Goal: Task Accomplishment & Management: Use online tool/utility

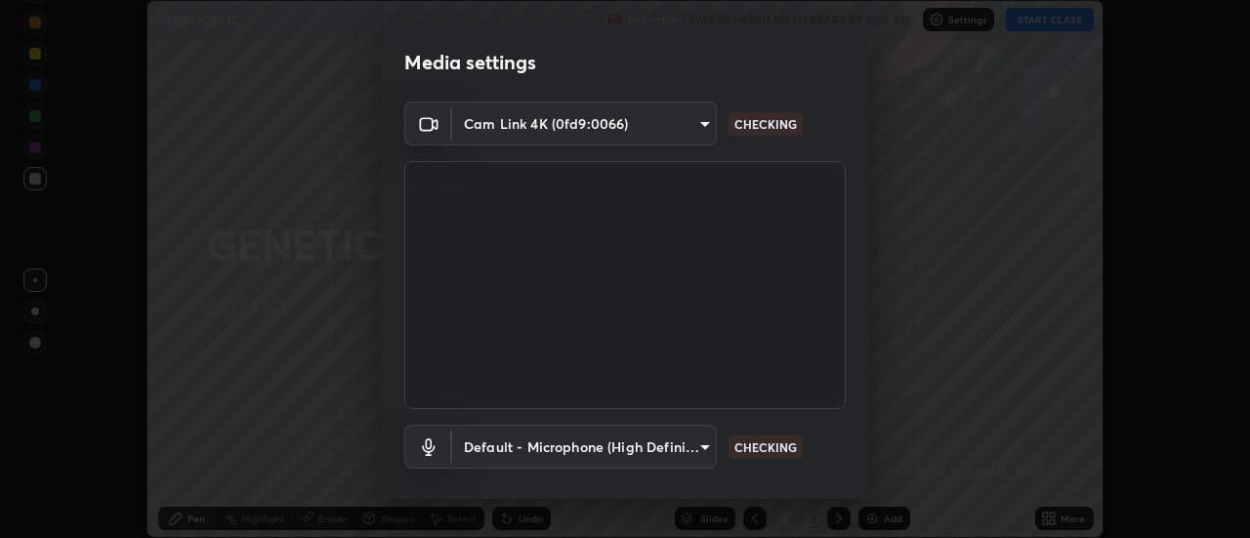
scroll to position [103, 0]
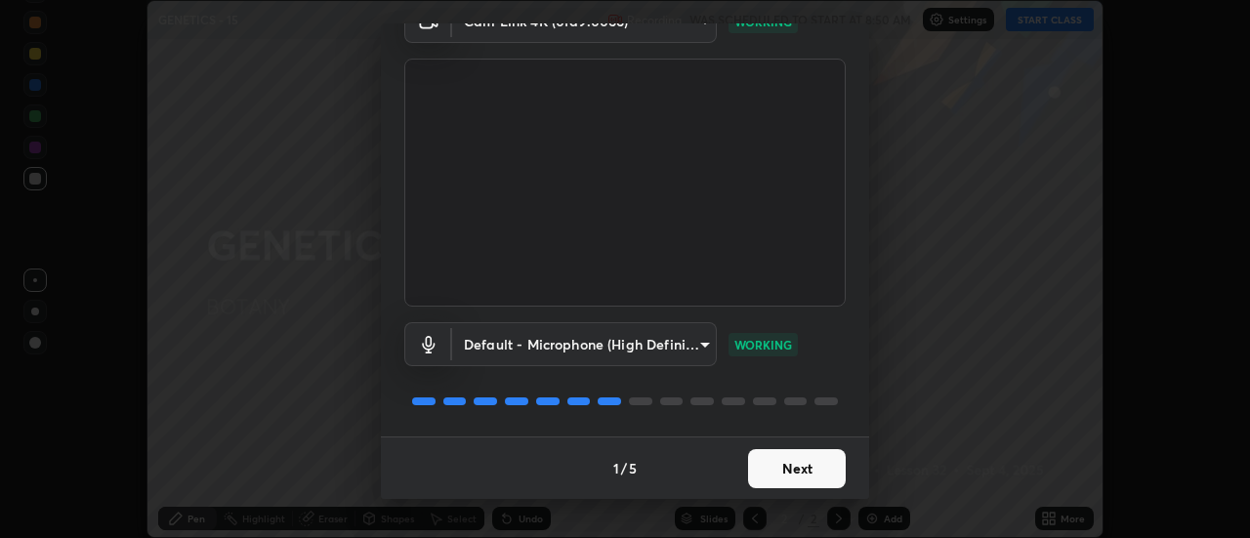
click at [801, 472] on button "Next" at bounding box center [797, 468] width 98 height 39
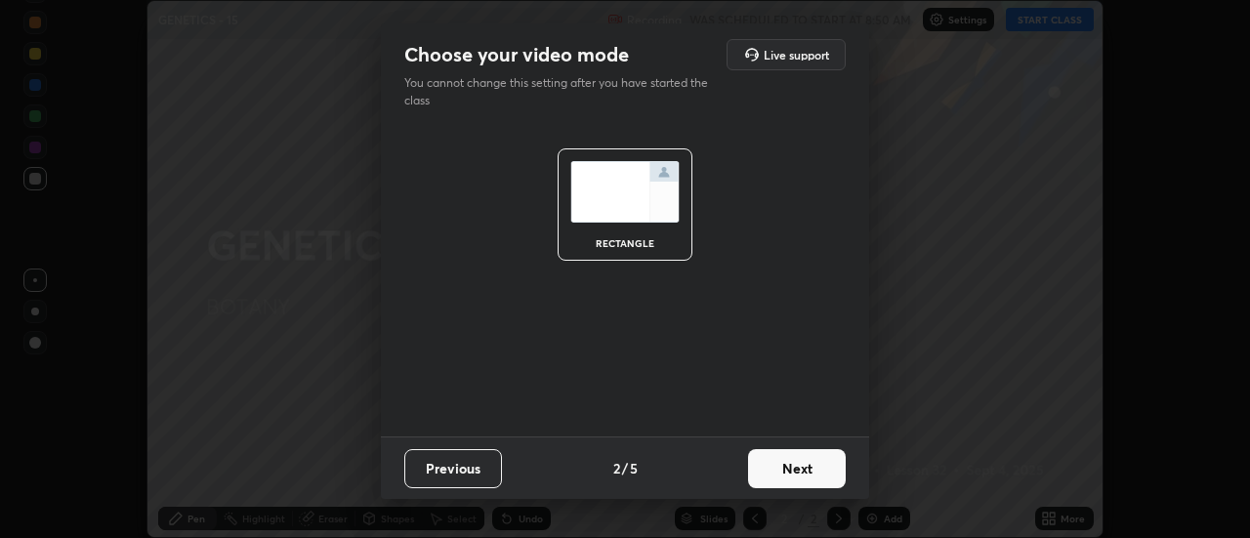
click at [808, 472] on button "Next" at bounding box center [797, 468] width 98 height 39
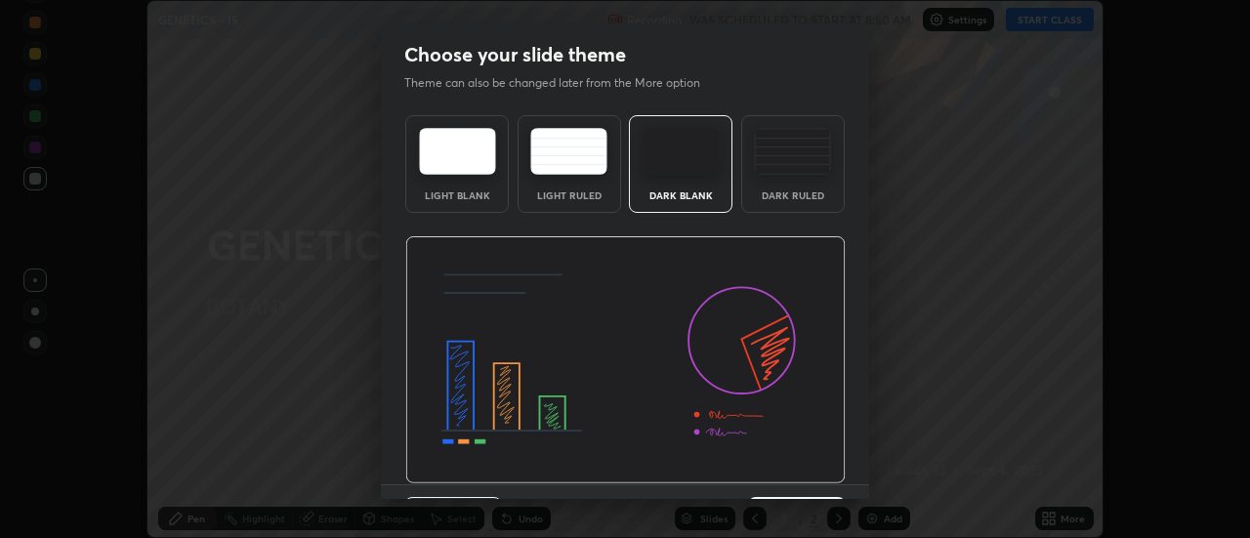
click at [825, 477] on img at bounding box center [625, 360] width 441 height 248
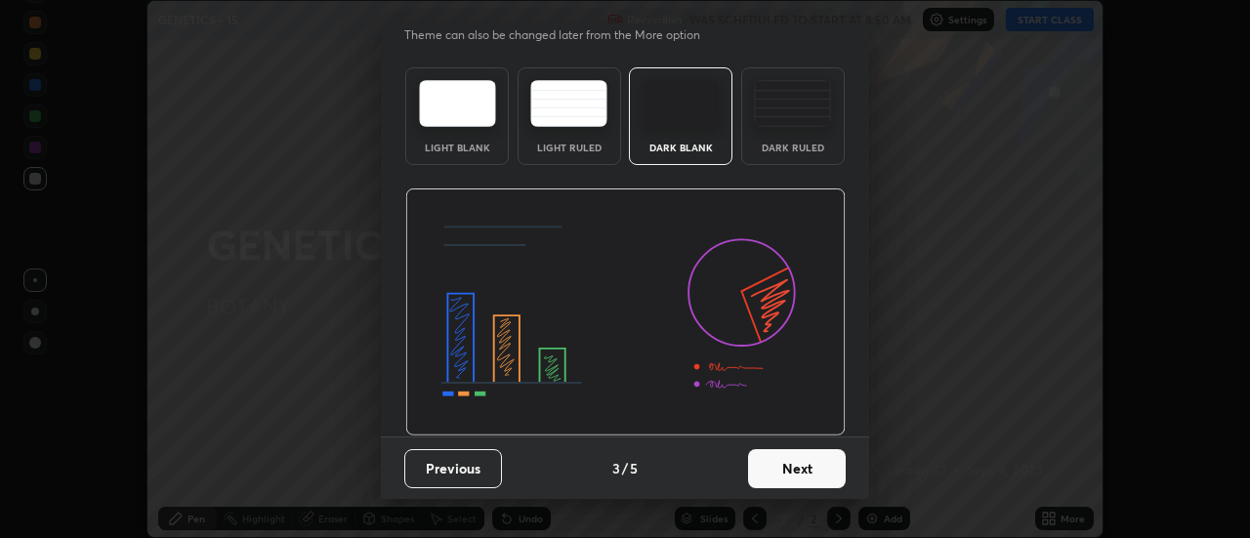
click at [814, 476] on button "Next" at bounding box center [797, 468] width 98 height 39
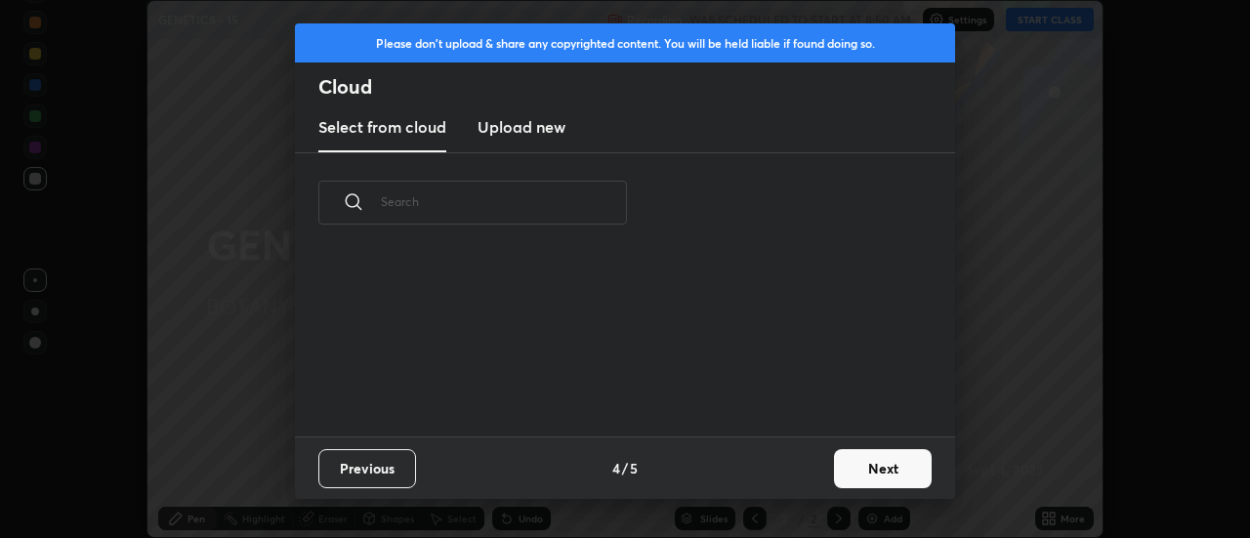
scroll to position [0, 0]
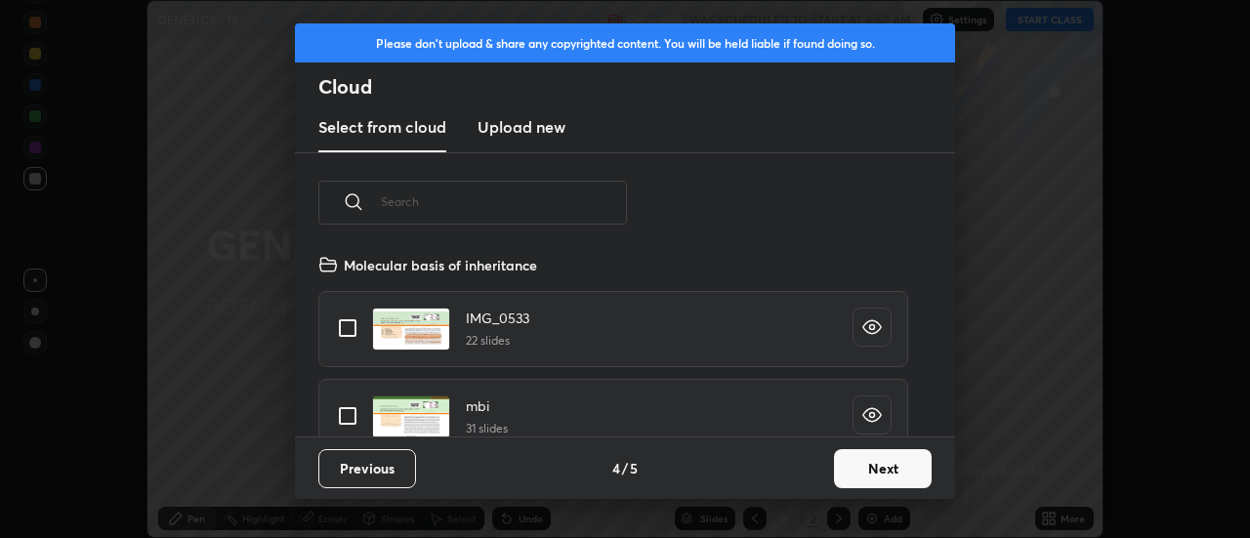
click at [866, 475] on button "Next" at bounding box center [883, 468] width 98 height 39
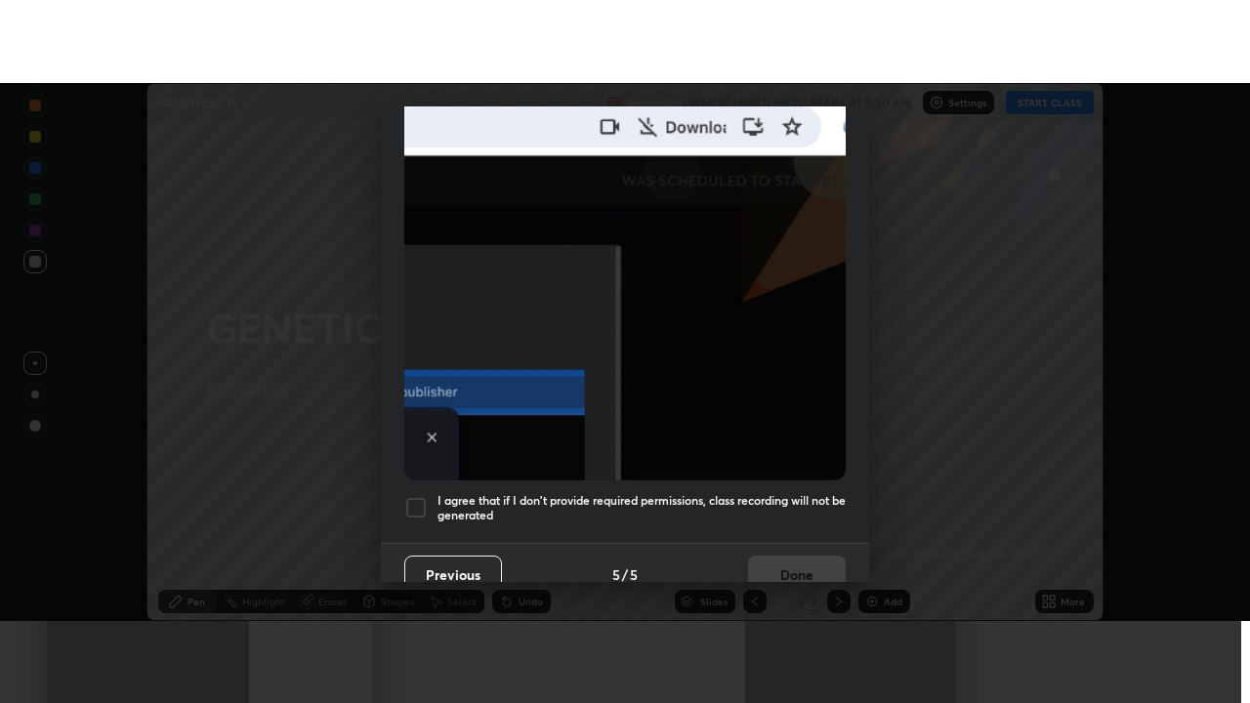
scroll to position [501, 0]
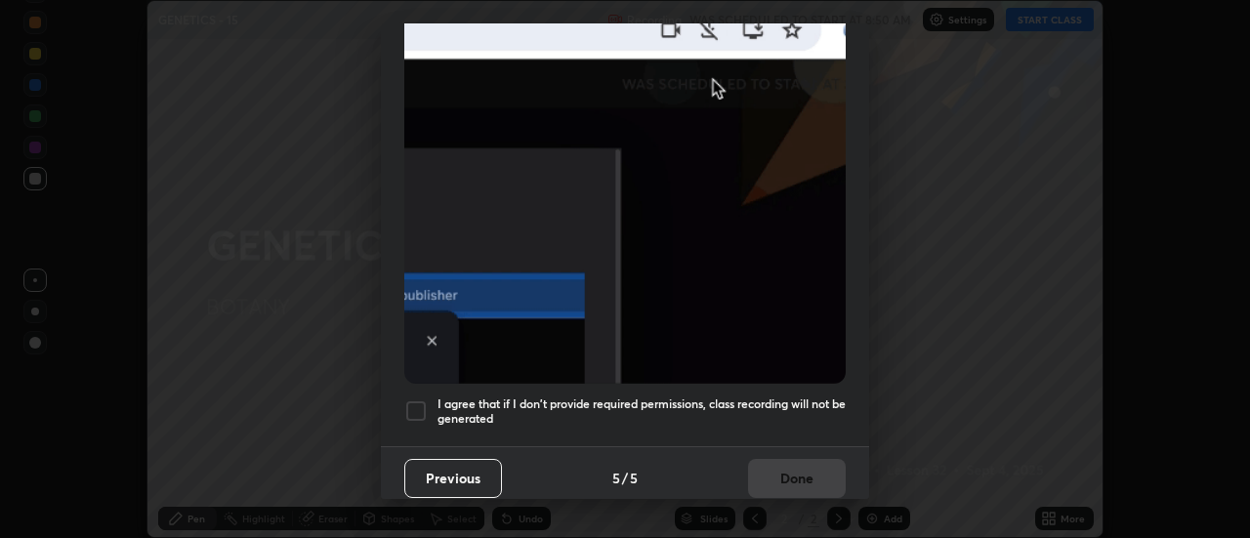
click at [410, 400] on div at bounding box center [415, 411] width 23 height 23
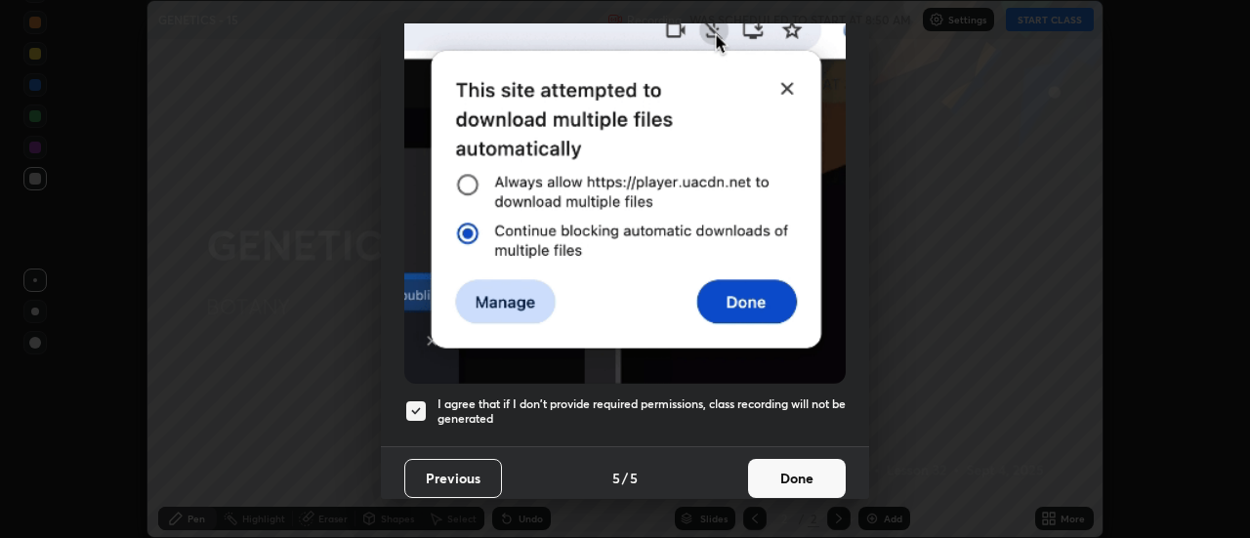
click at [811, 473] on button "Done" at bounding box center [797, 478] width 98 height 39
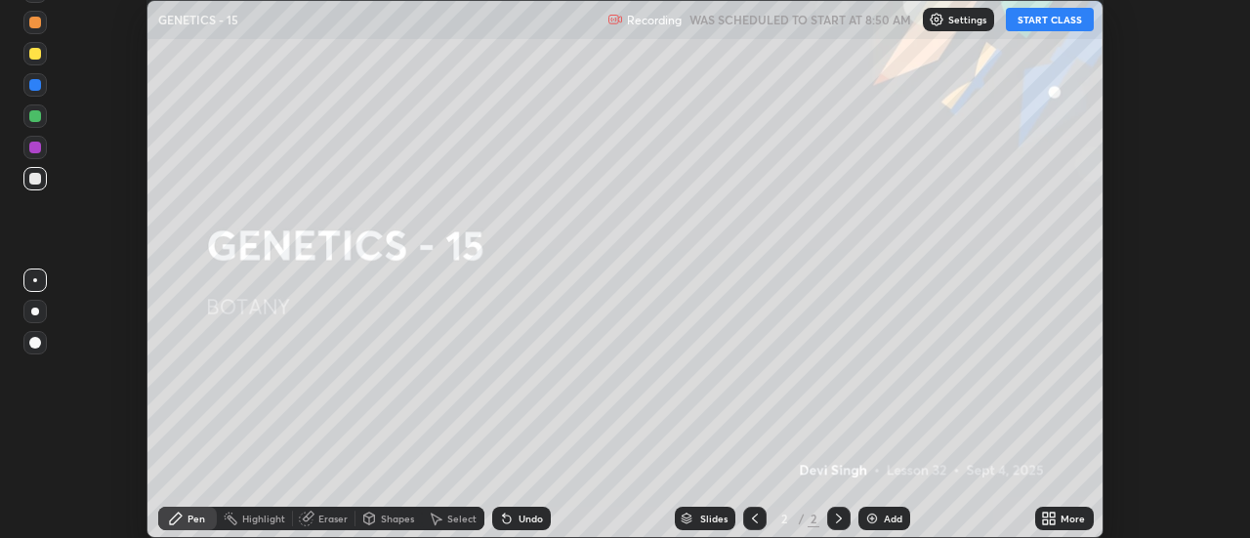
click at [1030, 24] on button "START CLASS" at bounding box center [1050, 19] width 88 height 23
click at [1064, 523] on div "More" at bounding box center [1073, 519] width 24 height 10
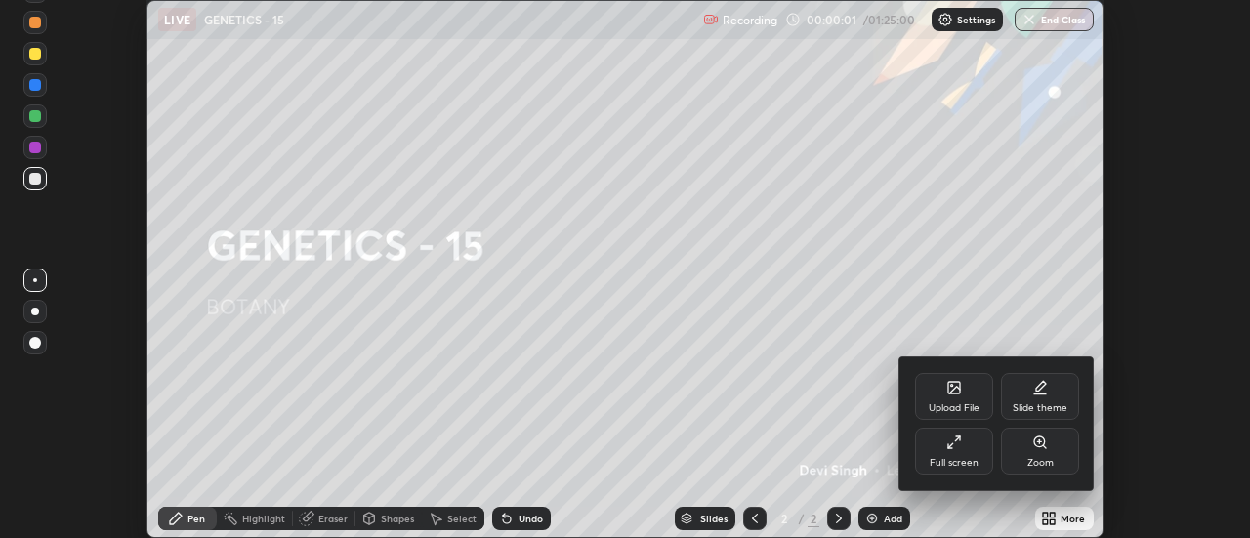
click at [948, 455] on div "Full screen" at bounding box center [954, 451] width 78 height 47
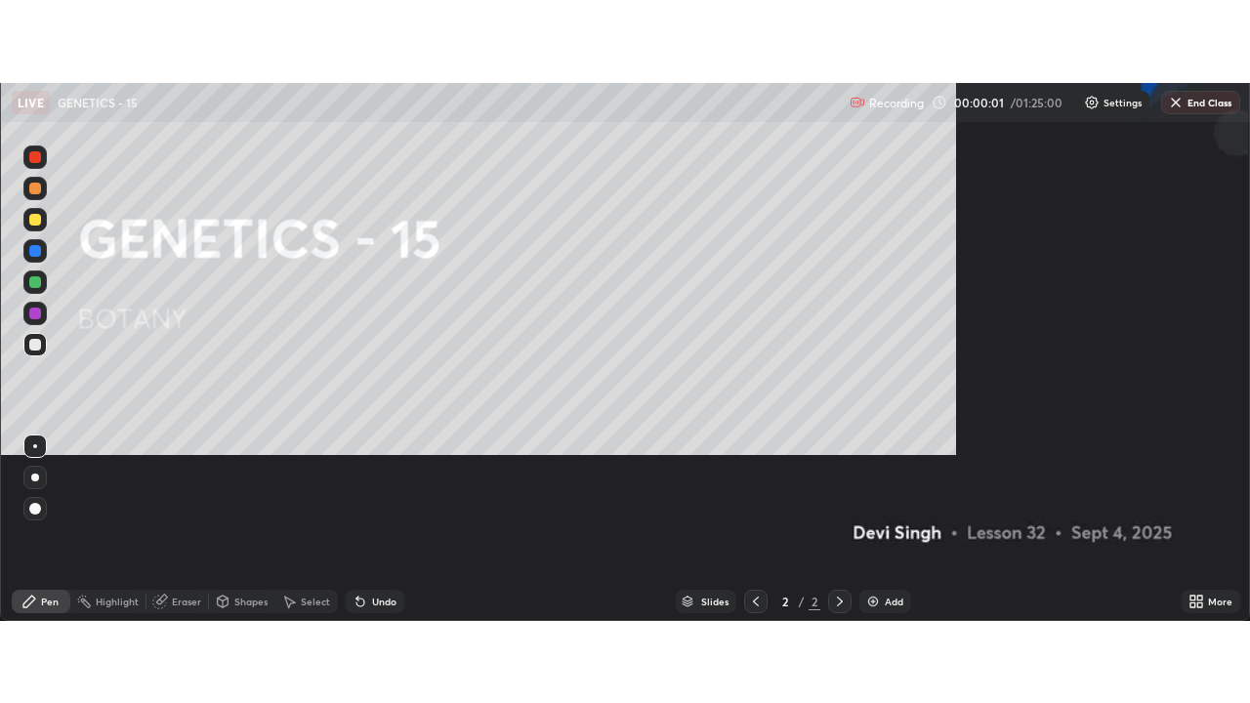
scroll to position [703, 1250]
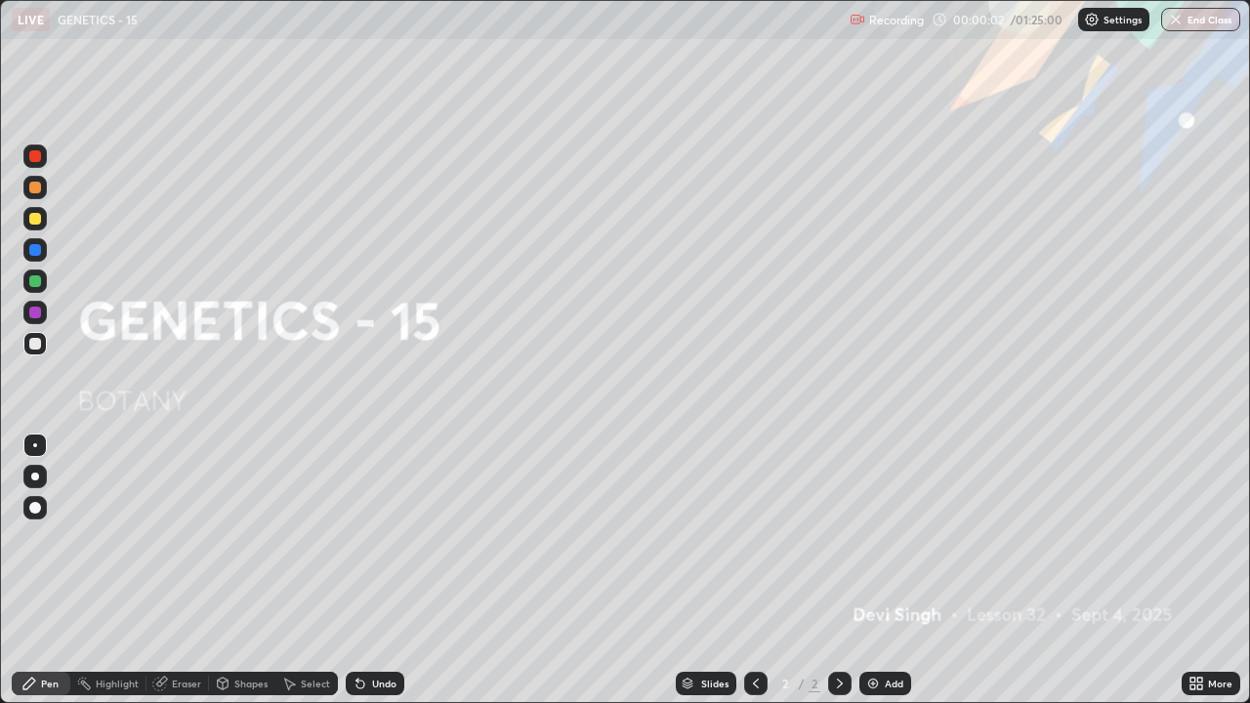
click at [891, 537] on div "Add" at bounding box center [886, 683] width 52 height 23
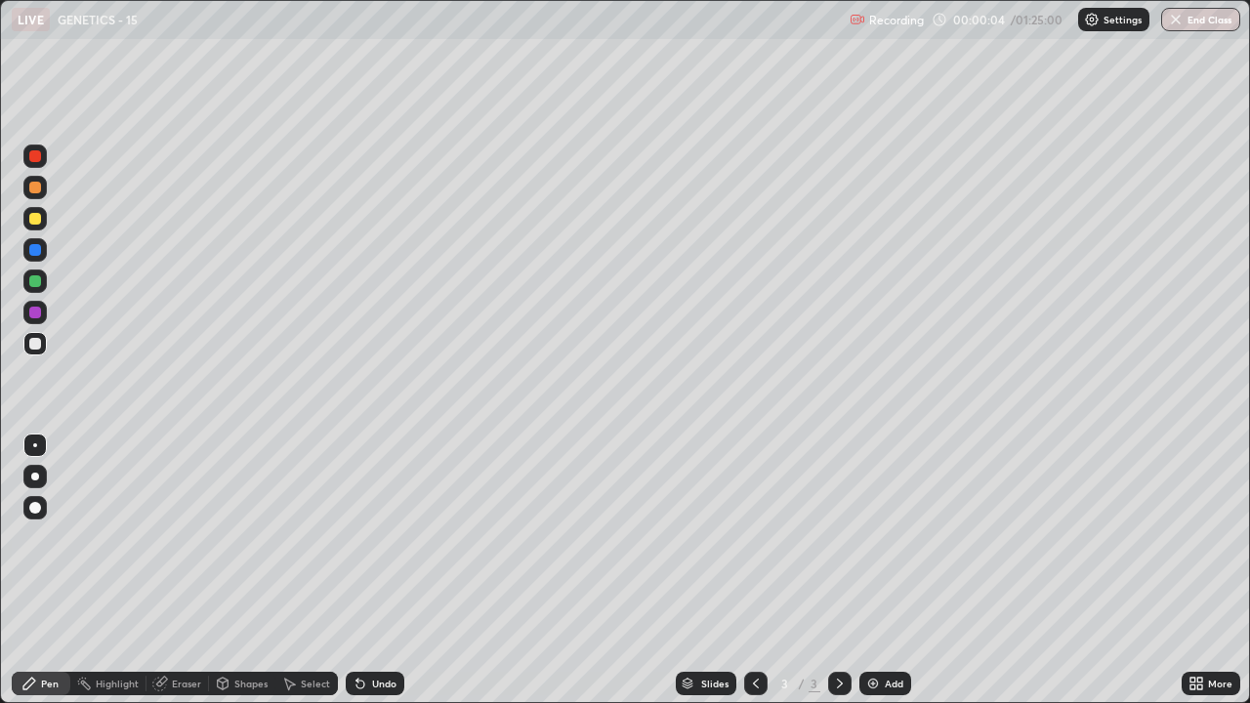
click at [30, 217] on div at bounding box center [35, 219] width 12 height 12
click at [25, 345] on div at bounding box center [34, 343] width 23 height 23
click at [27, 221] on div at bounding box center [34, 218] width 23 height 23
click at [34, 343] on div at bounding box center [35, 344] width 12 height 12
click at [33, 222] on div at bounding box center [35, 219] width 12 height 12
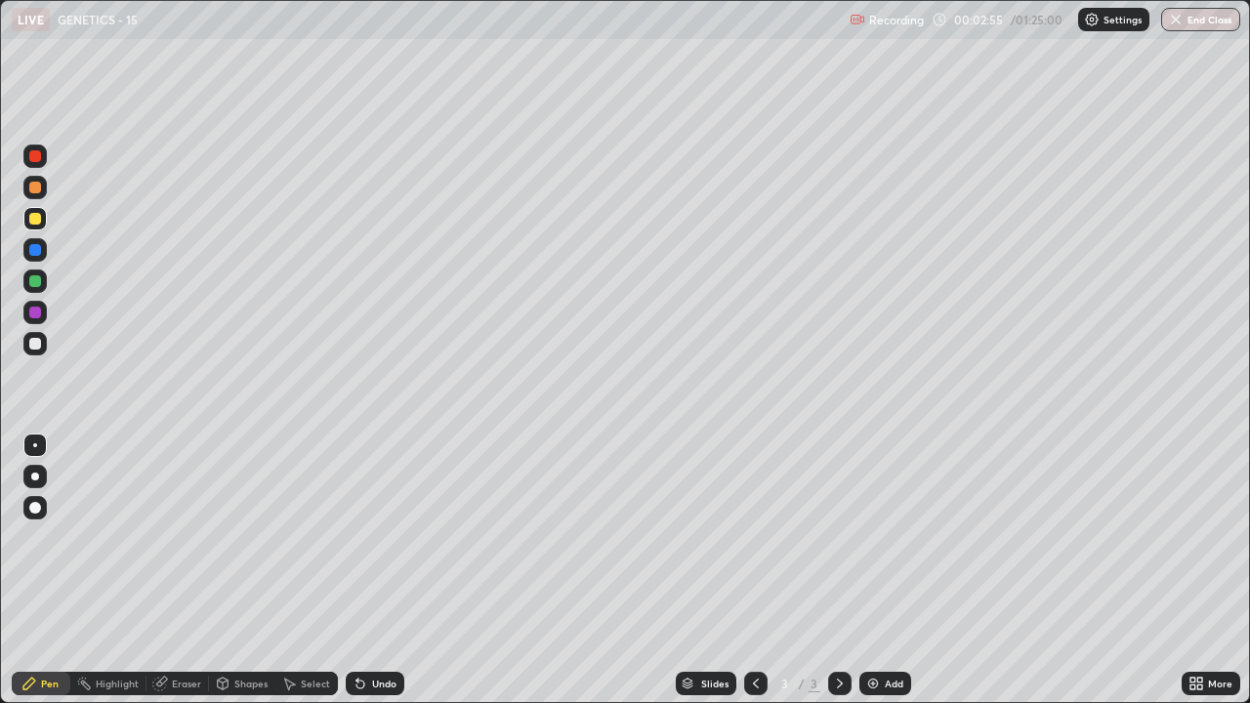
click at [33, 338] on div at bounding box center [35, 344] width 12 height 12
click at [37, 215] on div at bounding box center [35, 219] width 12 height 12
click at [890, 537] on div "Add" at bounding box center [894, 684] width 19 height 10
click at [36, 345] on div at bounding box center [35, 344] width 12 height 12
click at [869, 537] on img at bounding box center [873, 684] width 16 height 16
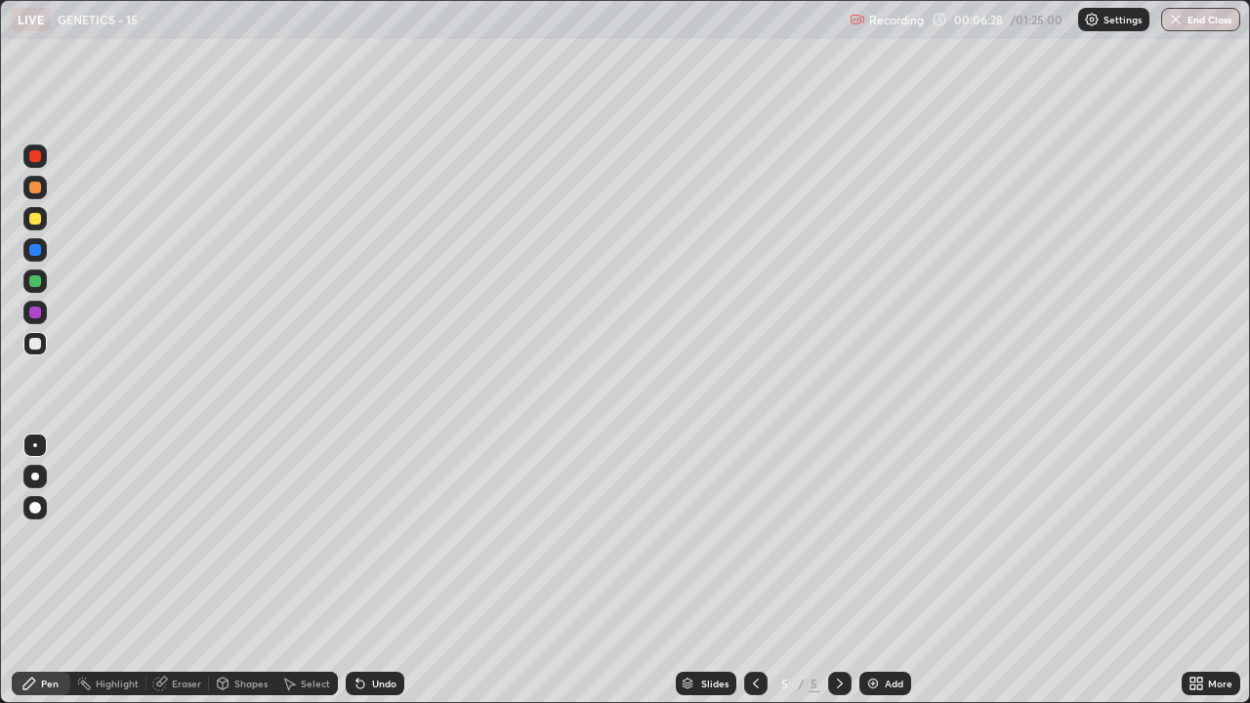
click at [35, 221] on div at bounding box center [35, 219] width 12 height 12
click at [368, 537] on div "Undo" at bounding box center [375, 683] width 59 height 23
click at [31, 347] on div at bounding box center [35, 344] width 12 height 12
click at [32, 285] on div at bounding box center [35, 281] width 12 height 12
click at [29, 219] on div at bounding box center [35, 219] width 12 height 12
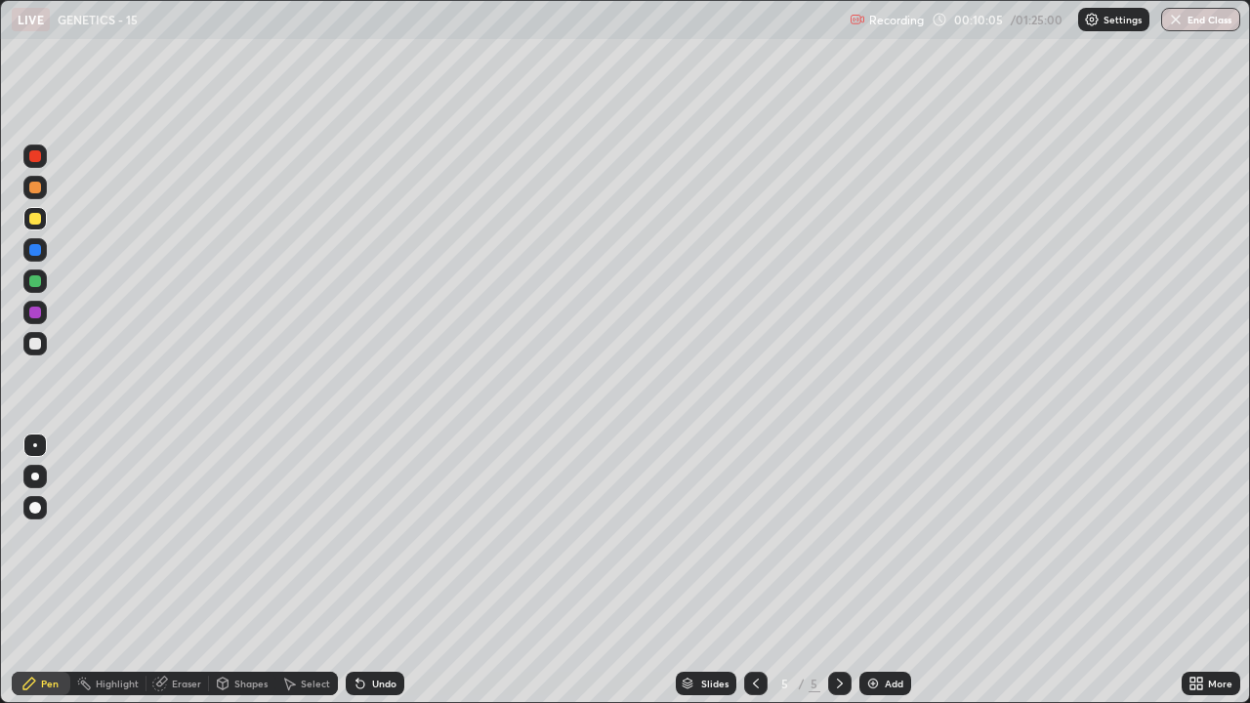
click at [37, 316] on div at bounding box center [35, 313] width 12 height 12
click at [38, 338] on div at bounding box center [35, 344] width 12 height 12
click at [30, 224] on div at bounding box center [35, 219] width 12 height 12
click at [28, 351] on div at bounding box center [34, 343] width 23 height 23
click at [23, 216] on div at bounding box center [34, 218] width 23 height 23
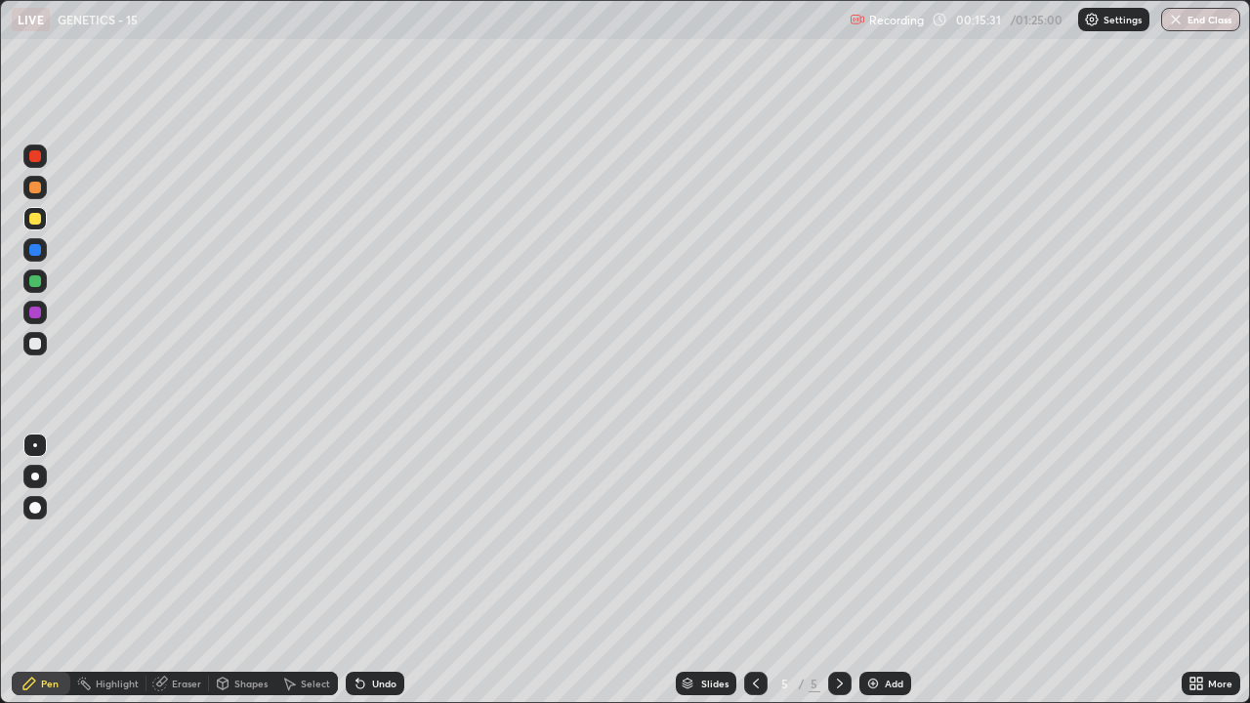
click at [358, 537] on icon at bounding box center [361, 685] width 8 height 8
click at [887, 537] on div "Add" at bounding box center [886, 683] width 52 height 23
click at [253, 537] on div "Shapes" at bounding box center [250, 684] width 33 height 10
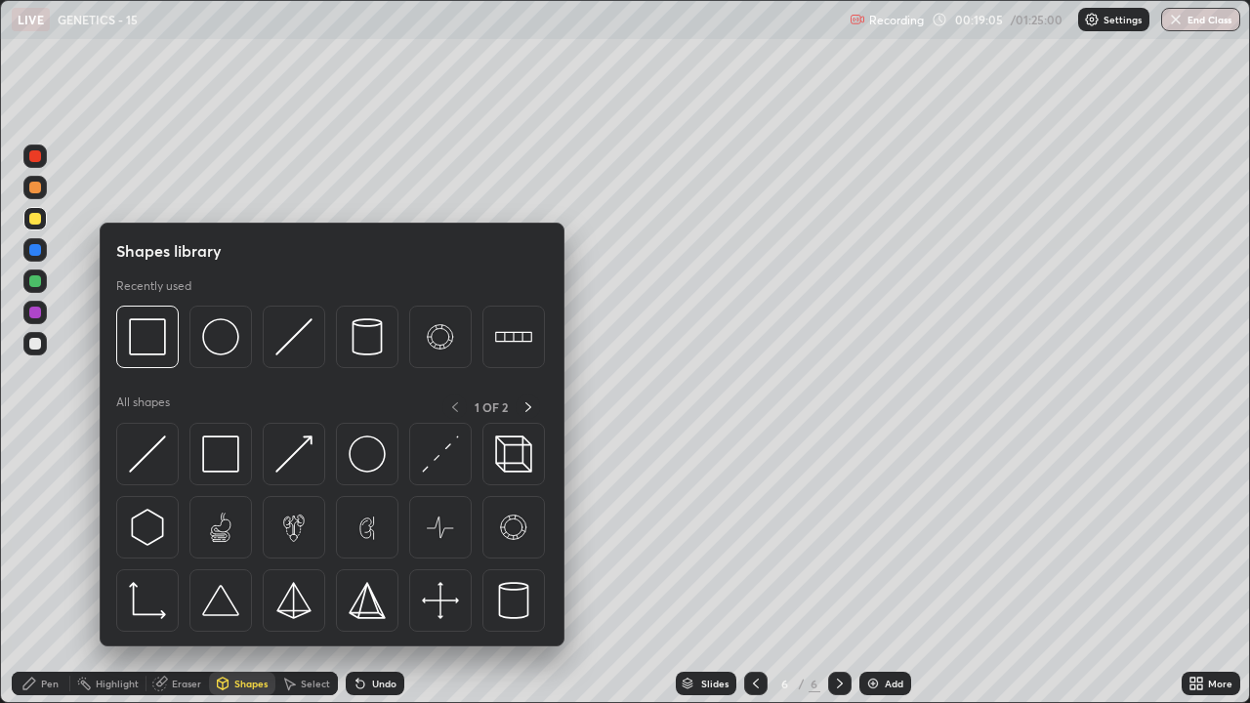
click at [38, 537] on div "Pen" at bounding box center [41, 683] width 59 height 23
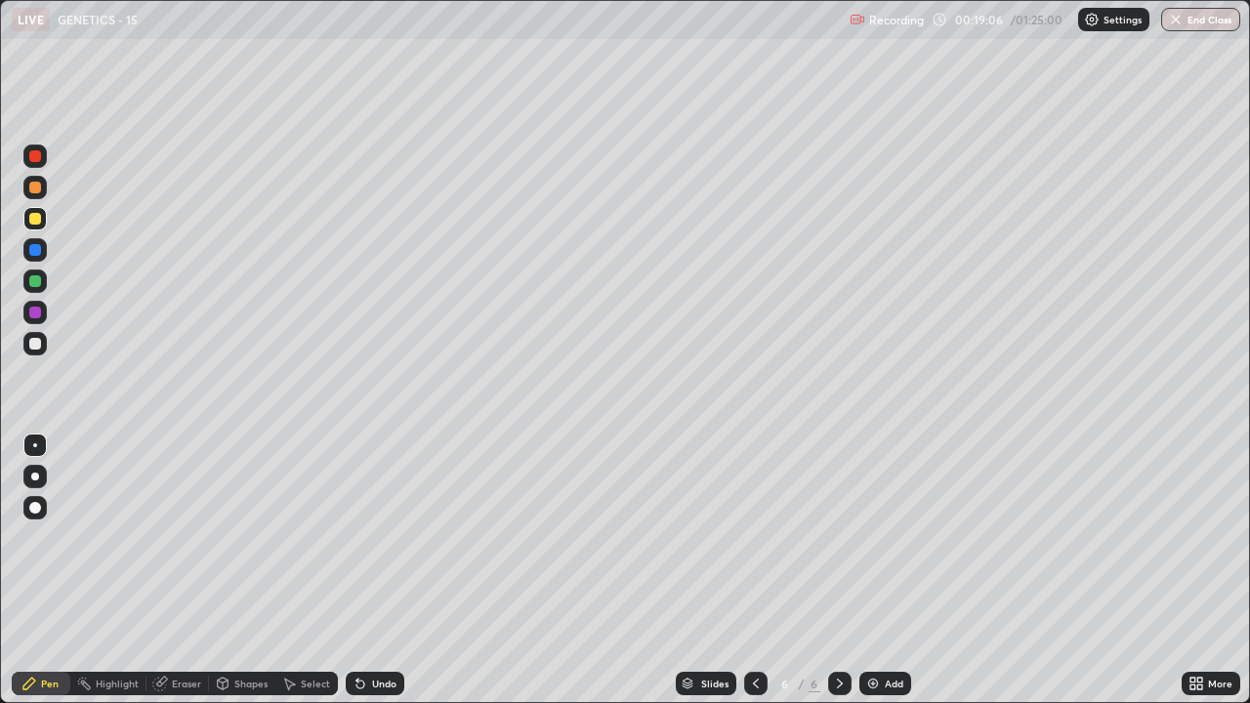
click at [35, 477] on div at bounding box center [35, 477] width 8 height 8
click at [250, 537] on div "Shapes" at bounding box center [242, 683] width 66 height 23
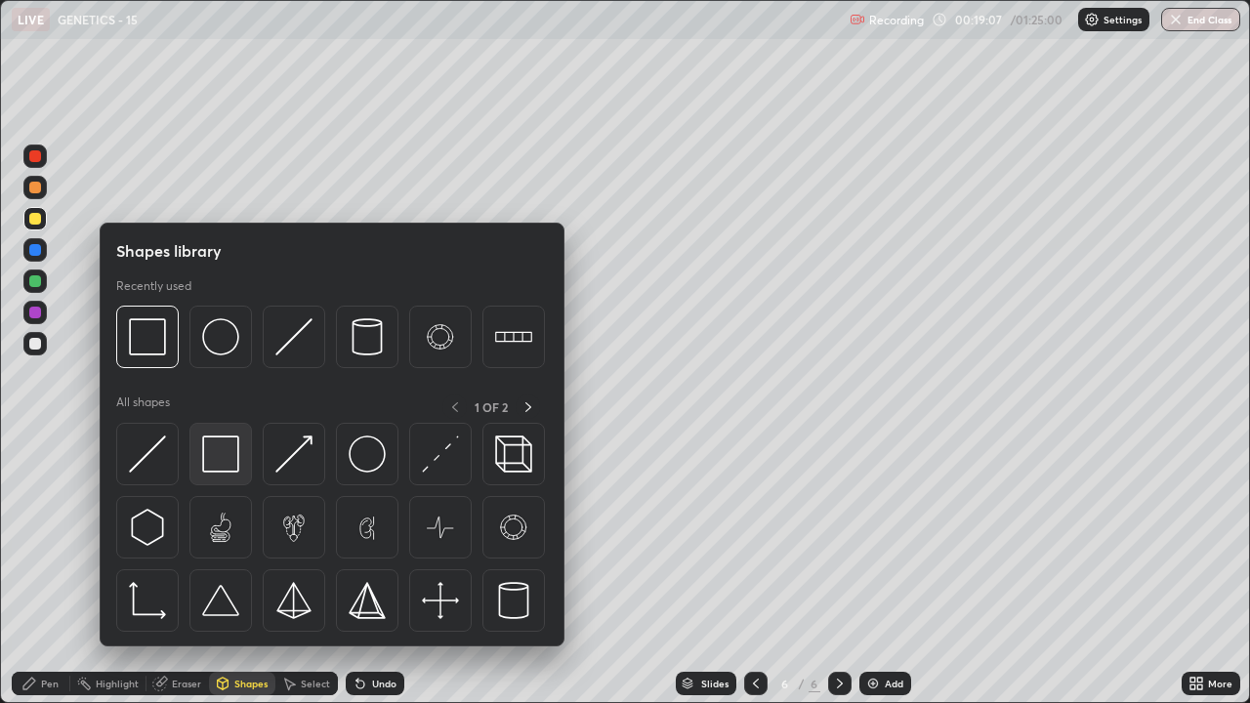
click at [238, 457] on img at bounding box center [220, 454] width 37 height 37
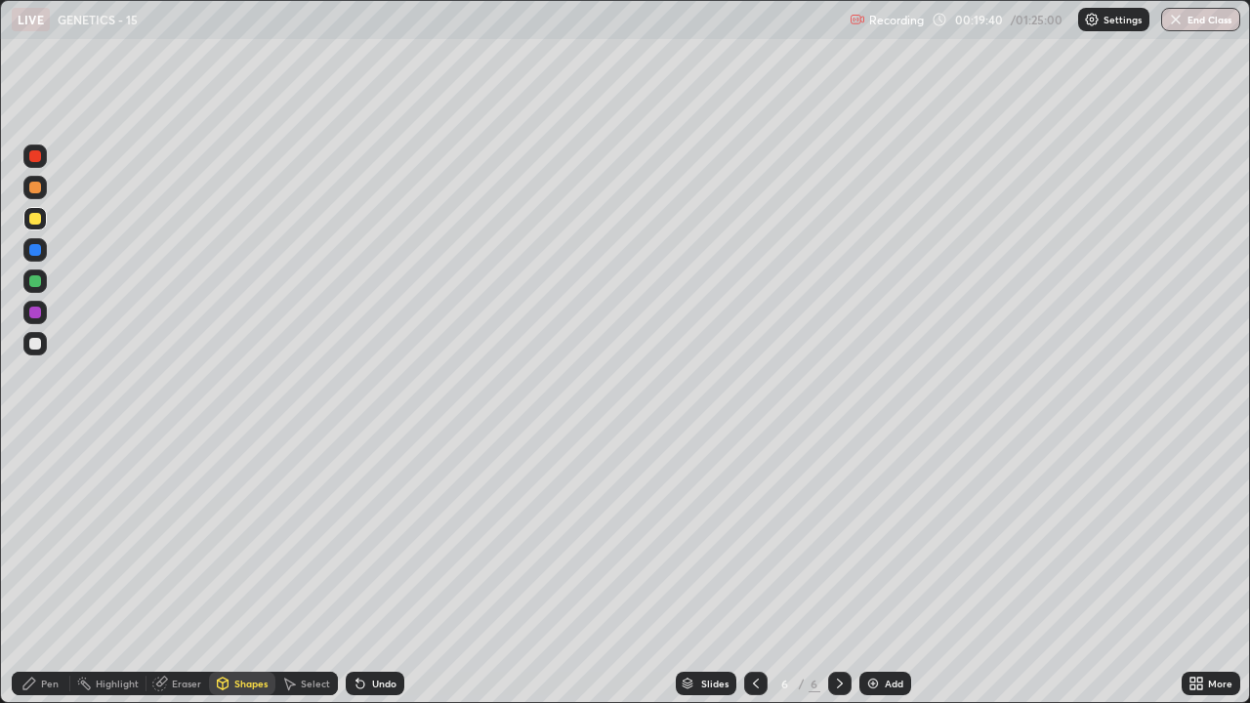
click at [379, 537] on div "Undo" at bounding box center [384, 684] width 24 height 10
click at [177, 537] on div "Eraser" at bounding box center [186, 684] width 29 height 10
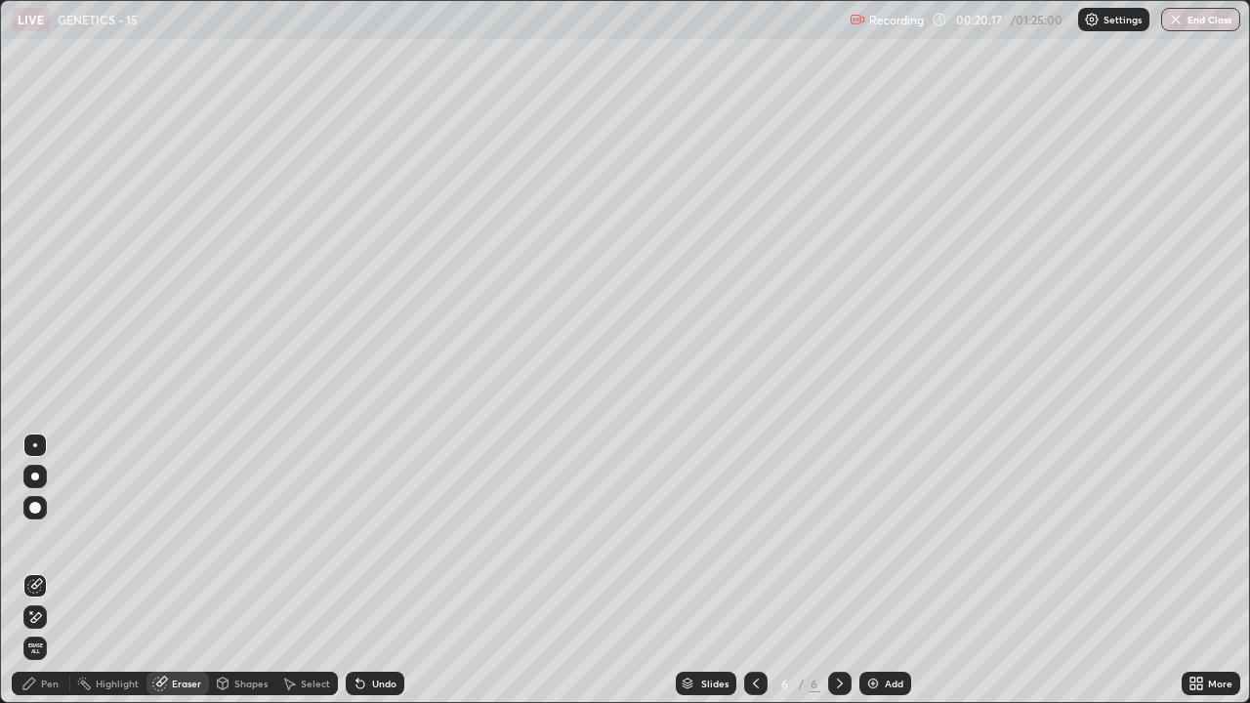
click at [38, 537] on div "Pen" at bounding box center [41, 683] width 59 height 23
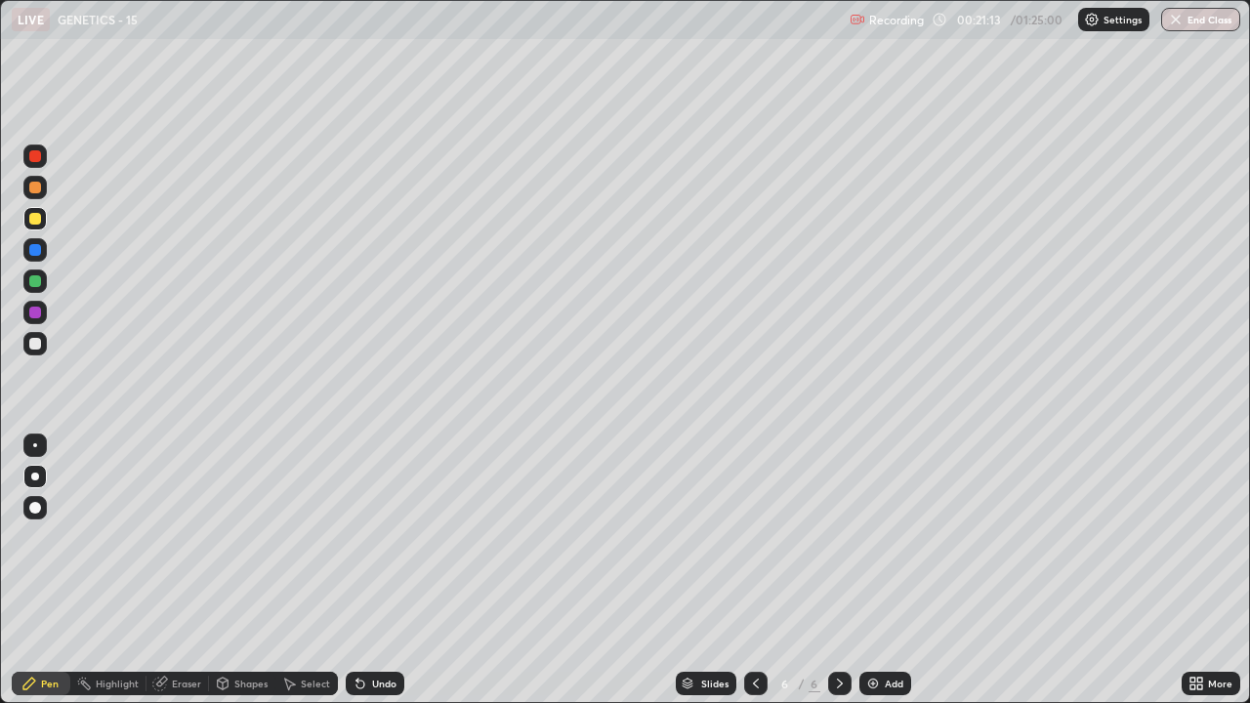
click at [366, 537] on div "Undo" at bounding box center [375, 683] width 59 height 23
click at [35, 445] on div at bounding box center [35, 445] width 4 height 4
click at [32, 345] on div at bounding box center [35, 344] width 12 height 12
click at [31, 280] on div at bounding box center [35, 281] width 12 height 12
click at [34, 253] on div at bounding box center [35, 250] width 12 height 12
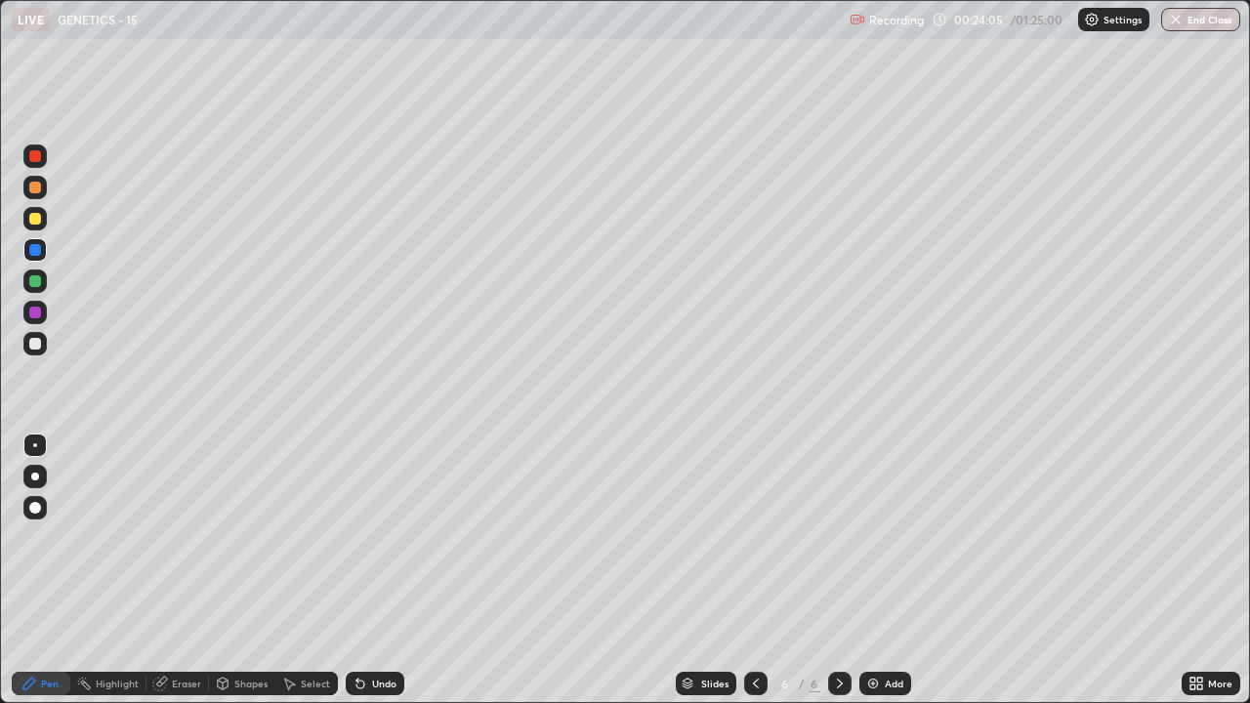
click at [27, 158] on div at bounding box center [34, 156] width 23 height 23
click at [31, 347] on div at bounding box center [35, 344] width 12 height 12
click at [35, 221] on div at bounding box center [35, 219] width 12 height 12
click at [372, 537] on div "Undo" at bounding box center [384, 684] width 24 height 10
click at [358, 537] on icon at bounding box center [361, 685] width 8 height 8
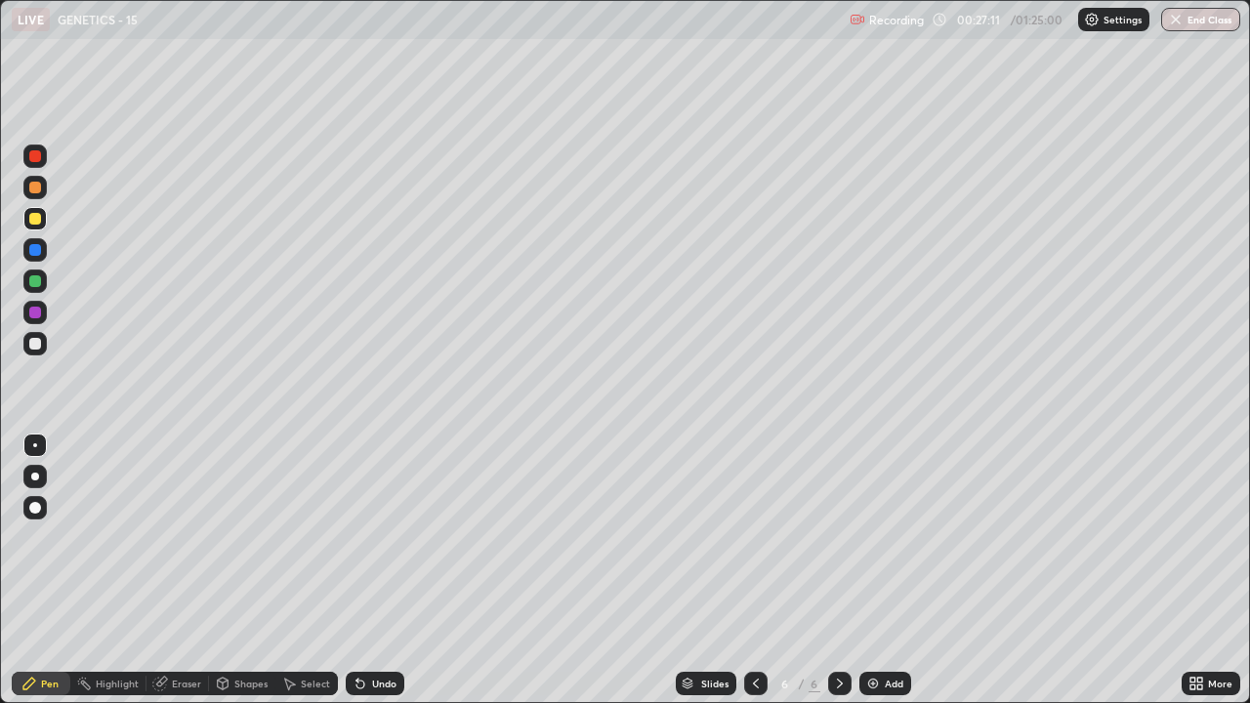
click at [35, 321] on div at bounding box center [34, 312] width 23 height 23
click at [162, 537] on icon at bounding box center [161, 682] width 11 height 10
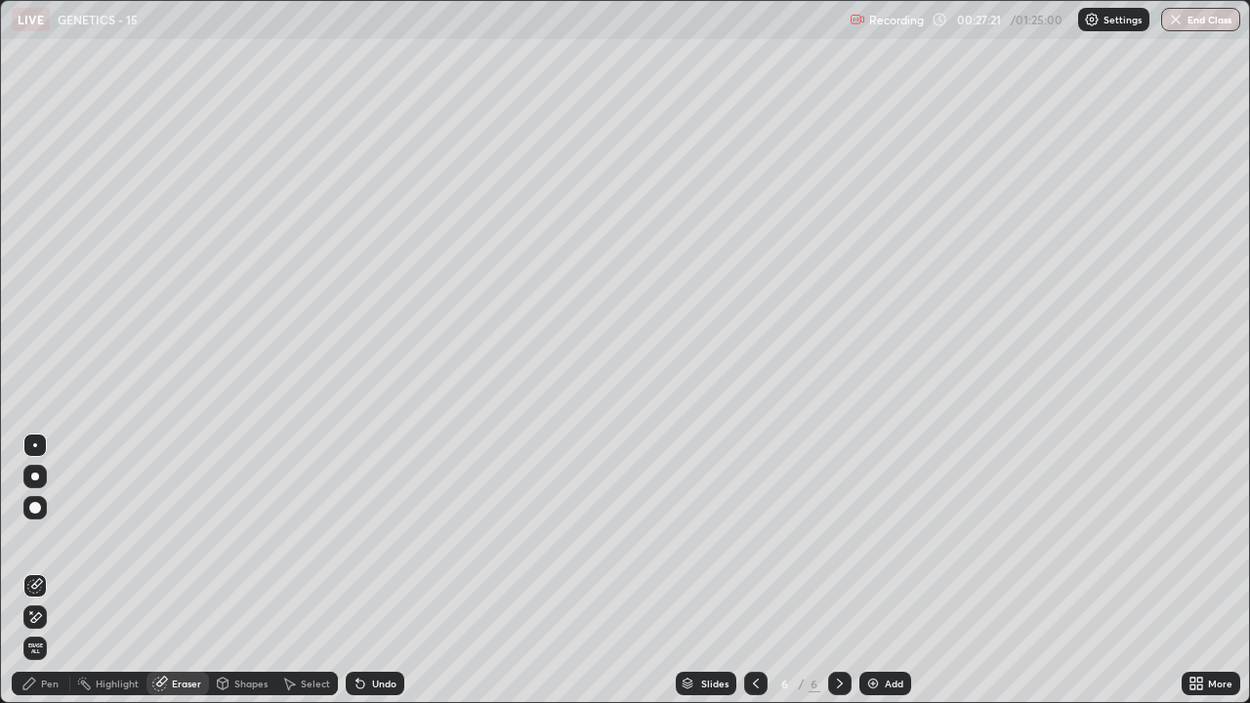
click at [44, 537] on div "Pen" at bounding box center [50, 684] width 18 height 10
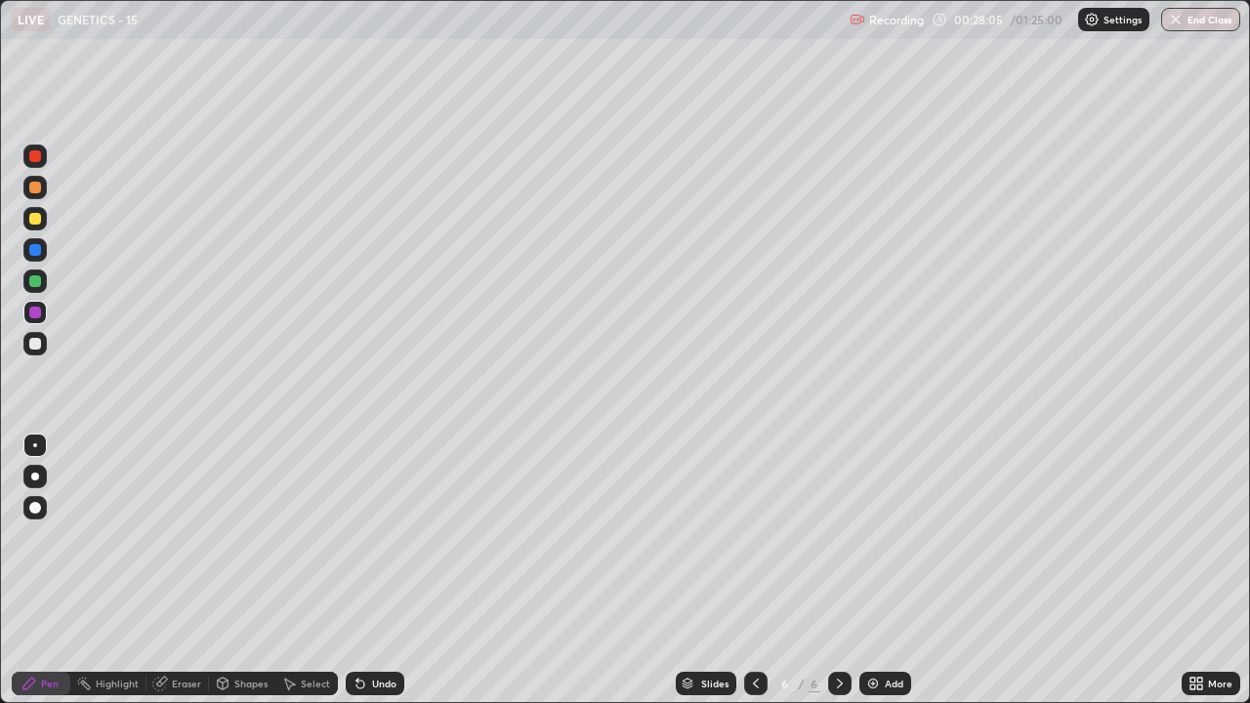
click at [31, 335] on div at bounding box center [34, 343] width 23 height 23
click at [178, 537] on div "Eraser" at bounding box center [186, 684] width 29 height 10
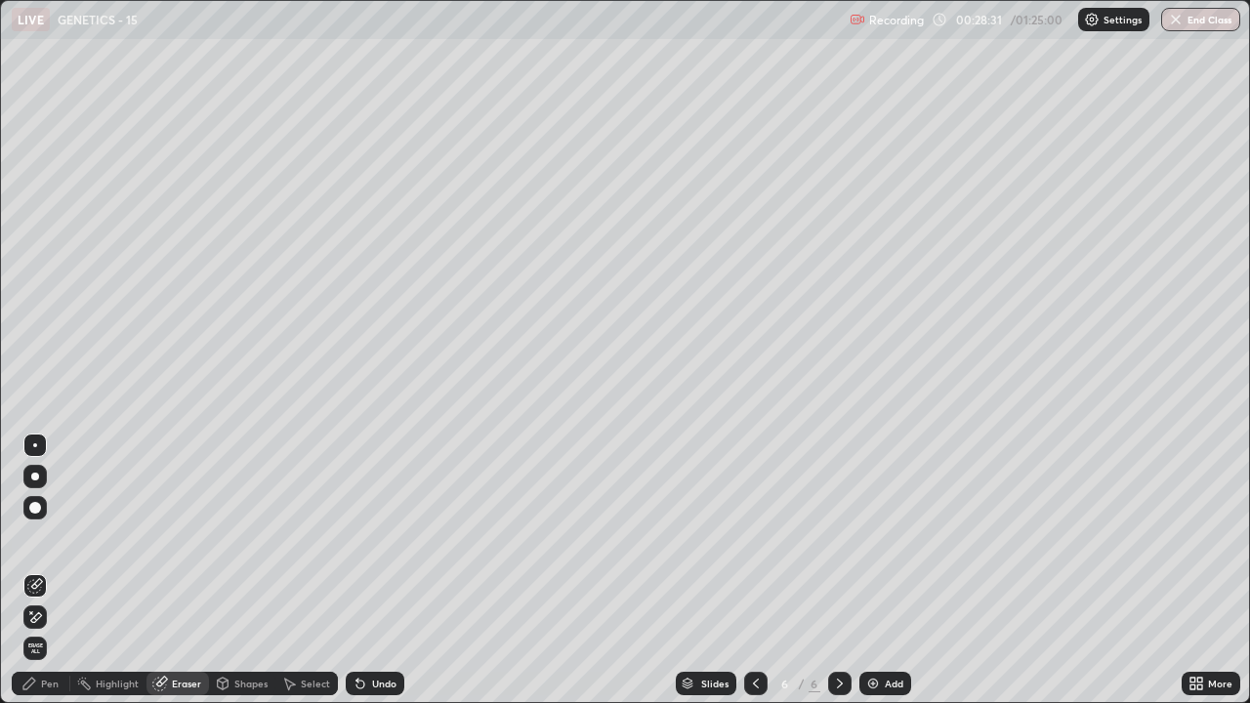
click at [34, 537] on div "Pen" at bounding box center [41, 683] width 59 height 23
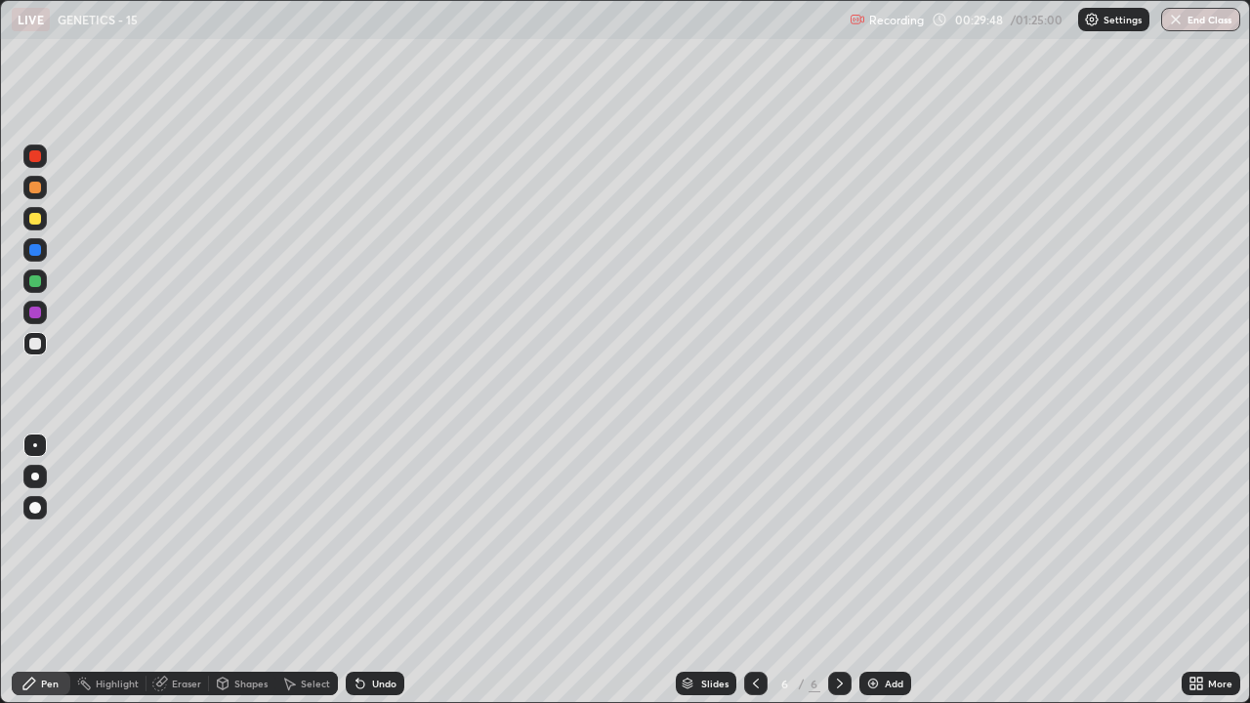
click at [872, 537] on img at bounding box center [873, 684] width 16 height 16
click at [32, 216] on div at bounding box center [35, 219] width 12 height 12
click at [32, 252] on div at bounding box center [35, 250] width 12 height 12
click at [30, 284] on div at bounding box center [35, 281] width 12 height 12
click at [191, 537] on div "Eraser" at bounding box center [186, 684] width 29 height 10
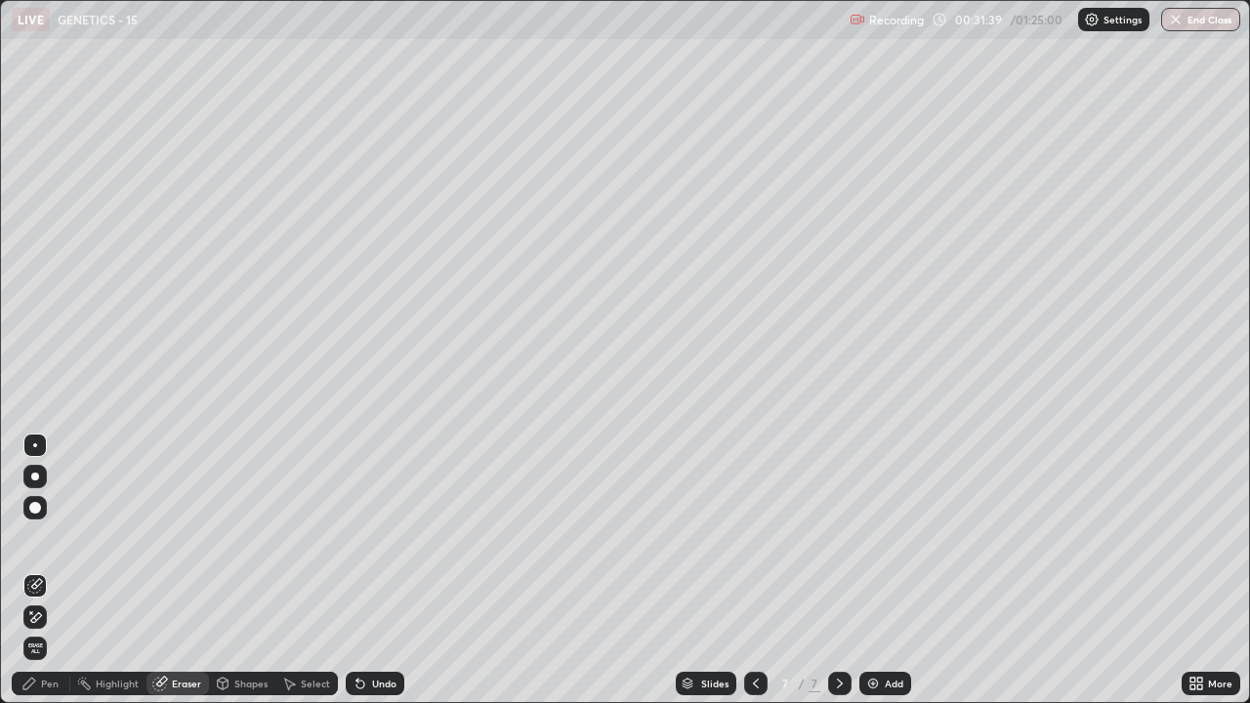
click at [754, 537] on icon at bounding box center [756, 684] width 16 height 16
click at [37, 537] on icon at bounding box center [36, 617] width 11 height 10
click at [35, 537] on icon at bounding box center [36, 584] width 11 height 10
click at [27, 537] on icon at bounding box center [29, 684] width 16 height 16
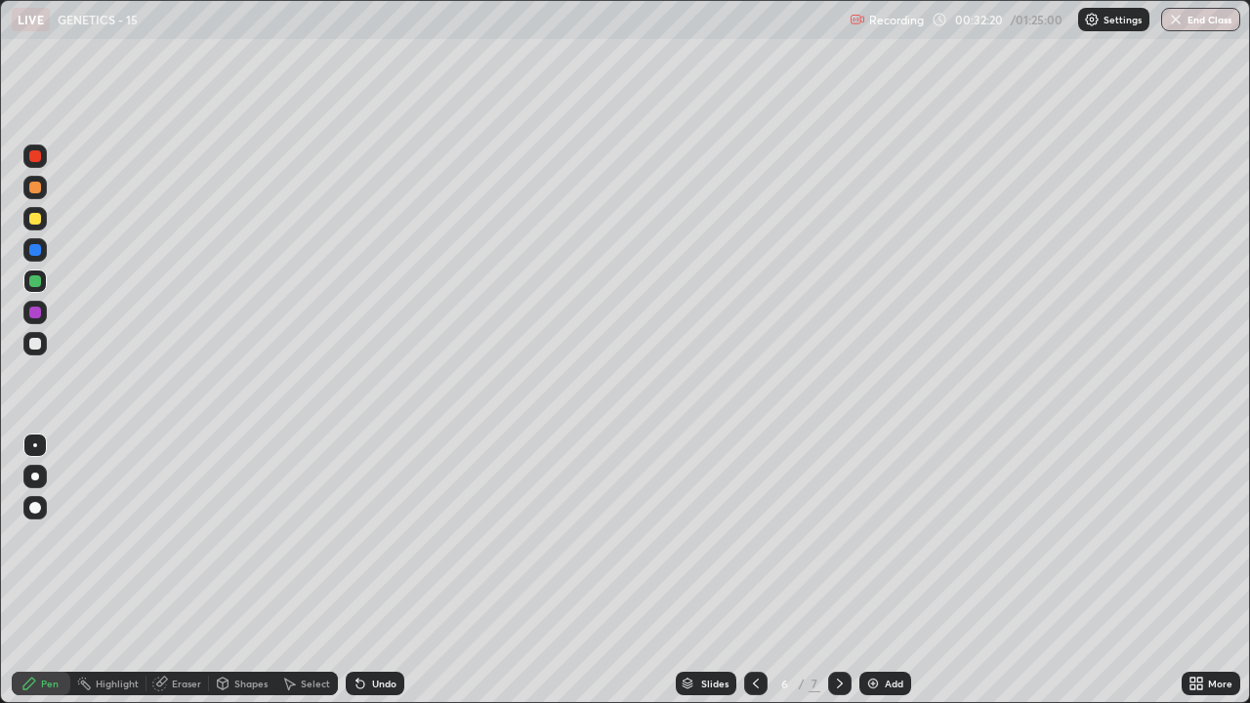
click at [837, 537] on icon at bounding box center [840, 684] width 16 height 16
click at [37, 219] on div at bounding box center [35, 219] width 12 height 12
click at [373, 537] on div "Undo" at bounding box center [375, 683] width 59 height 23
click at [372, 537] on div "Undo" at bounding box center [384, 684] width 24 height 10
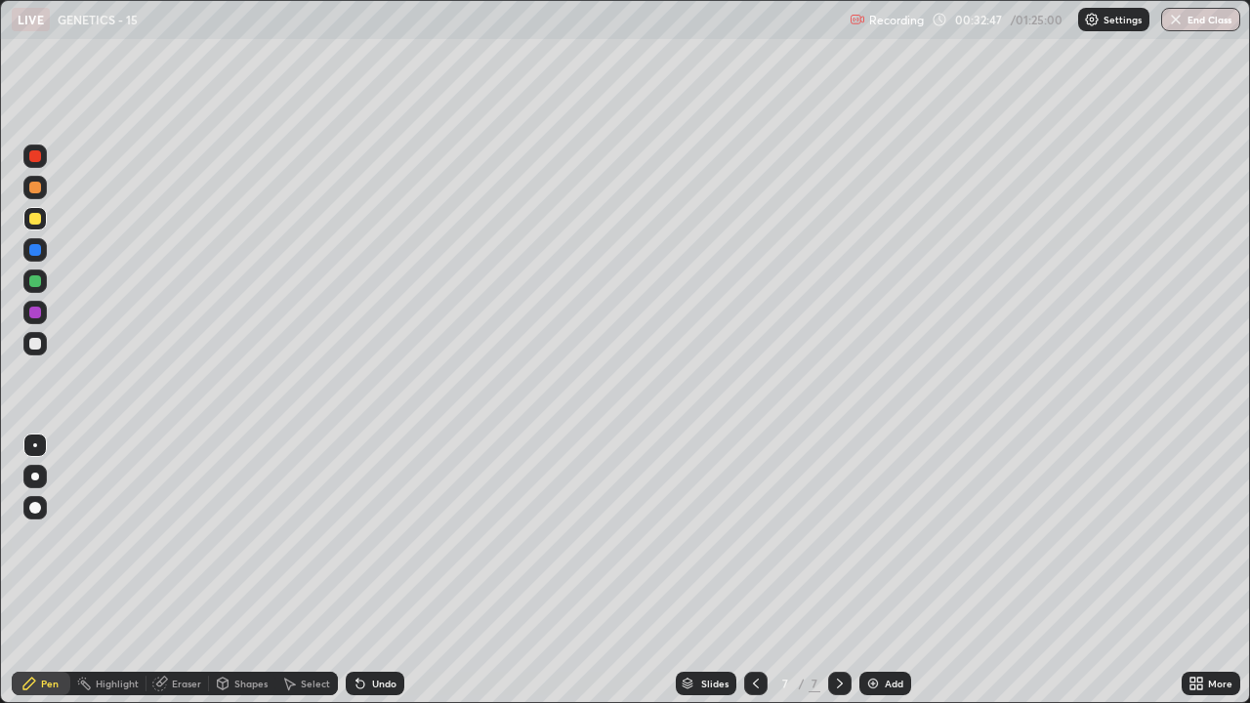
click at [372, 537] on div "Undo" at bounding box center [384, 684] width 24 height 10
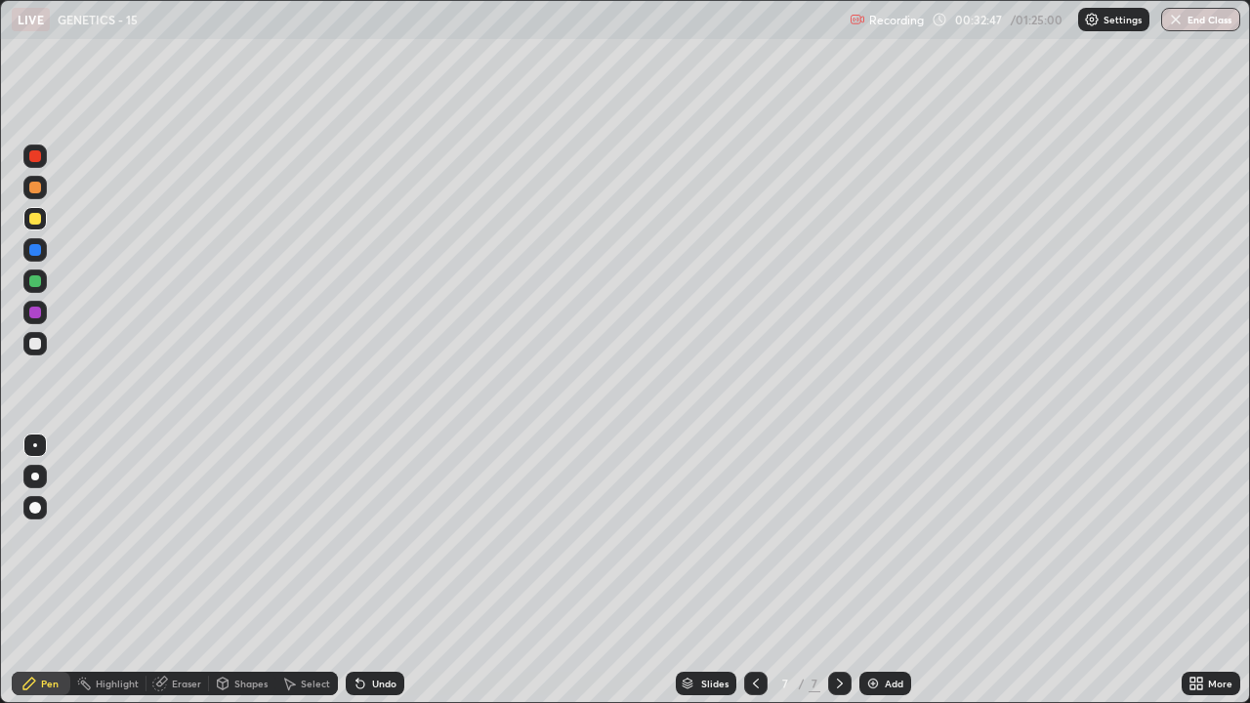
click at [372, 537] on div "Undo" at bounding box center [384, 684] width 24 height 10
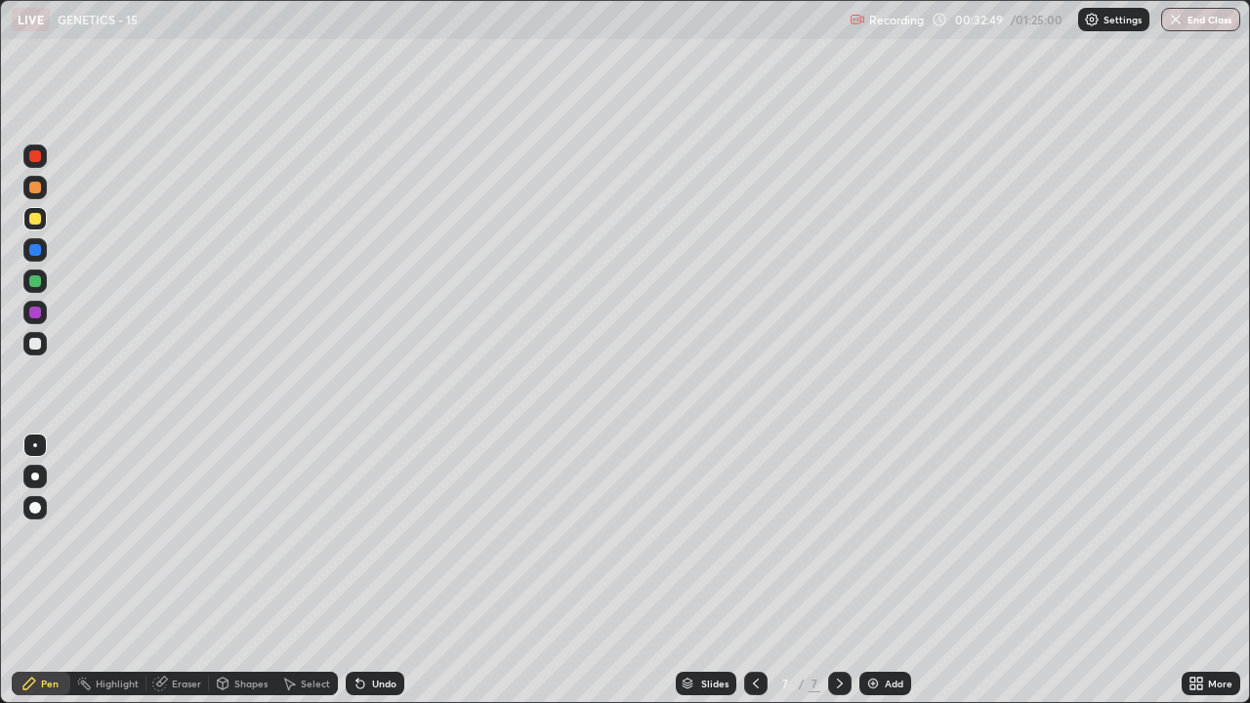
click at [372, 537] on div "Undo" at bounding box center [384, 684] width 24 height 10
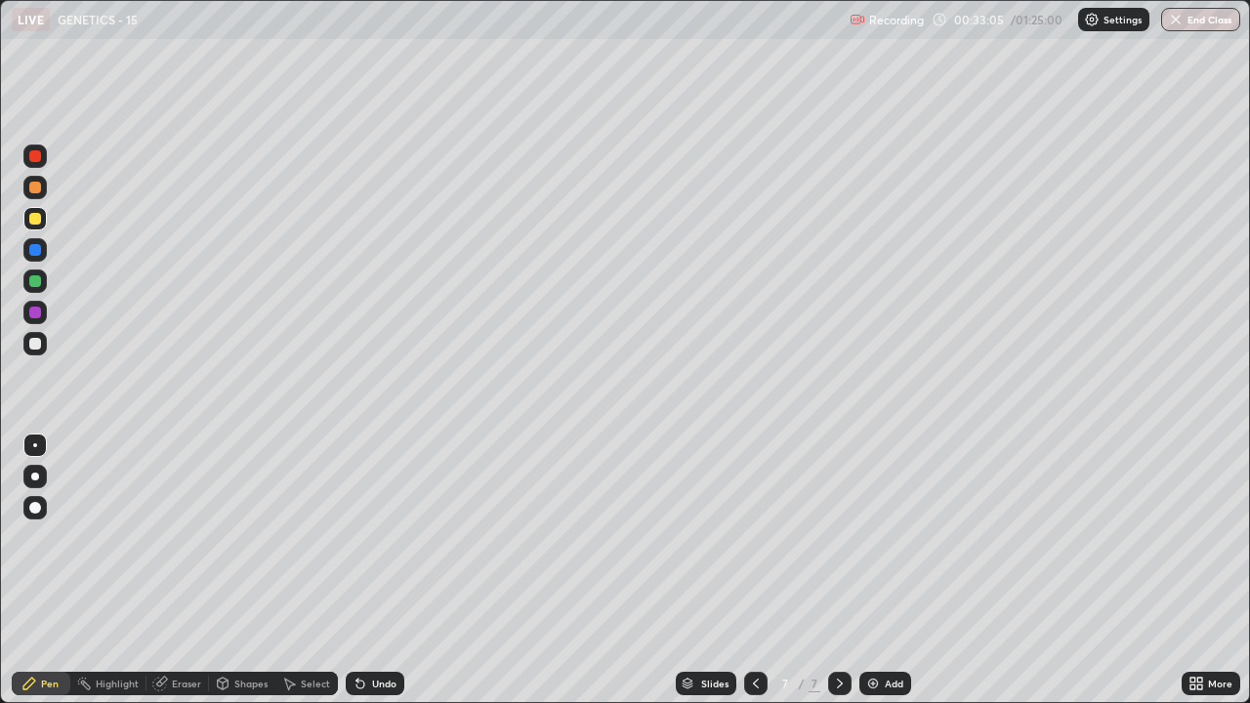
click at [377, 537] on div "Undo" at bounding box center [384, 684] width 24 height 10
click at [376, 537] on div "Undo" at bounding box center [384, 684] width 24 height 10
click at [27, 278] on div at bounding box center [34, 281] width 23 height 23
click at [36, 158] on div at bounding box center [35, 156] width 12 height 12
click at [754, 537] on icon at bounding box center [756, 684] width 16 height 16
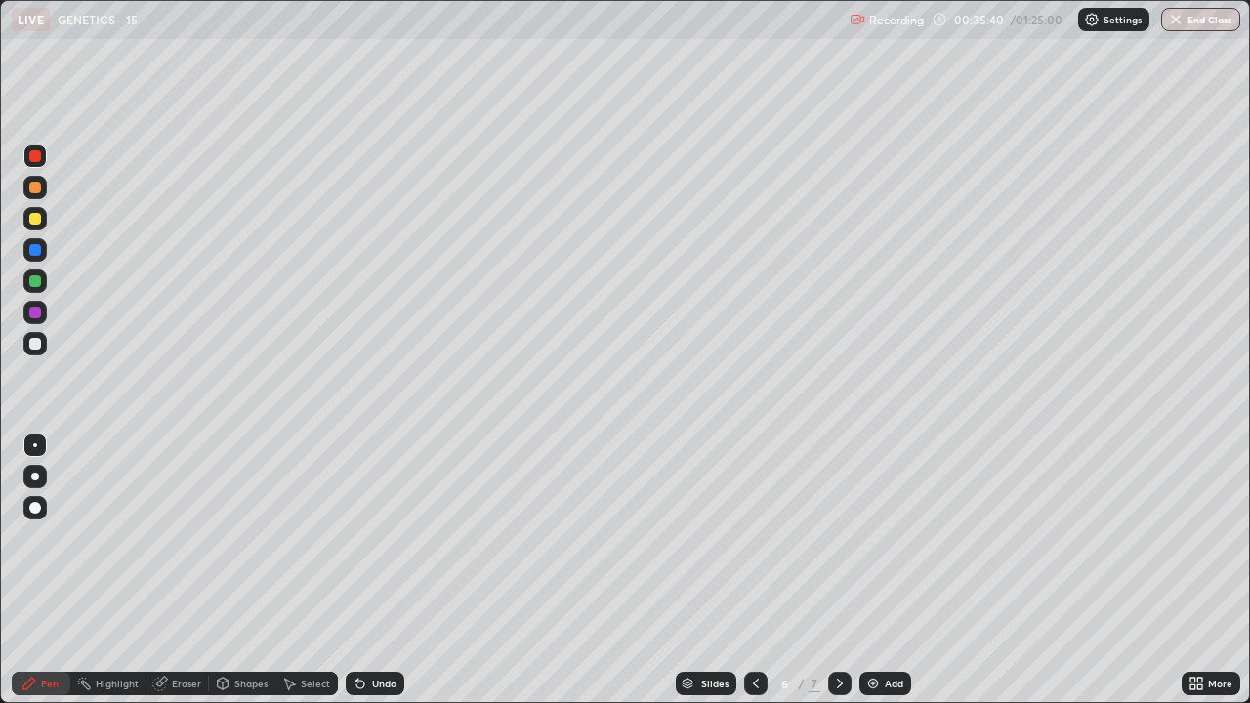
click at [838, 537] on icon at bounding box center [840, 684] width 16 height 16
click at [34, 312] on div at bounding box center [35, 313] width 12 height 12
click at [35, 284] on div at bounding box center [35, 281] width 12 height 12
click at [372, 537] on div "Undo" at bounding box center [384, 684] width 24 height 10
click at [754, 537] on icon at bounding box center [756, 684] width 16 height 16
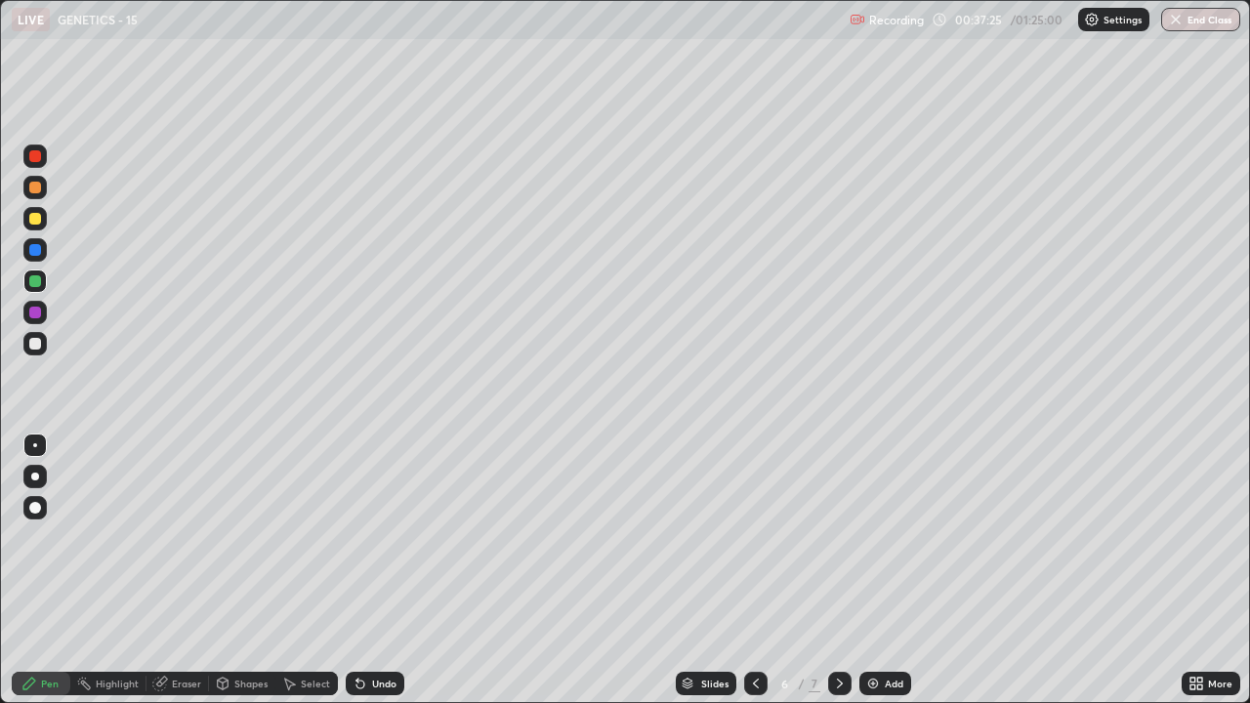
click at [37, 343] on div at bounding box center [35, 344] width 12 height 12
click at [363, 537] on icon at bounding box center [361, 684] width 16 height 16
click at [31, 307] on div at bounding box center [35, 313] width 12 height 12
click at [181, 537] on div "Eraser" at bounding box center [178, 683] width 63 height 23
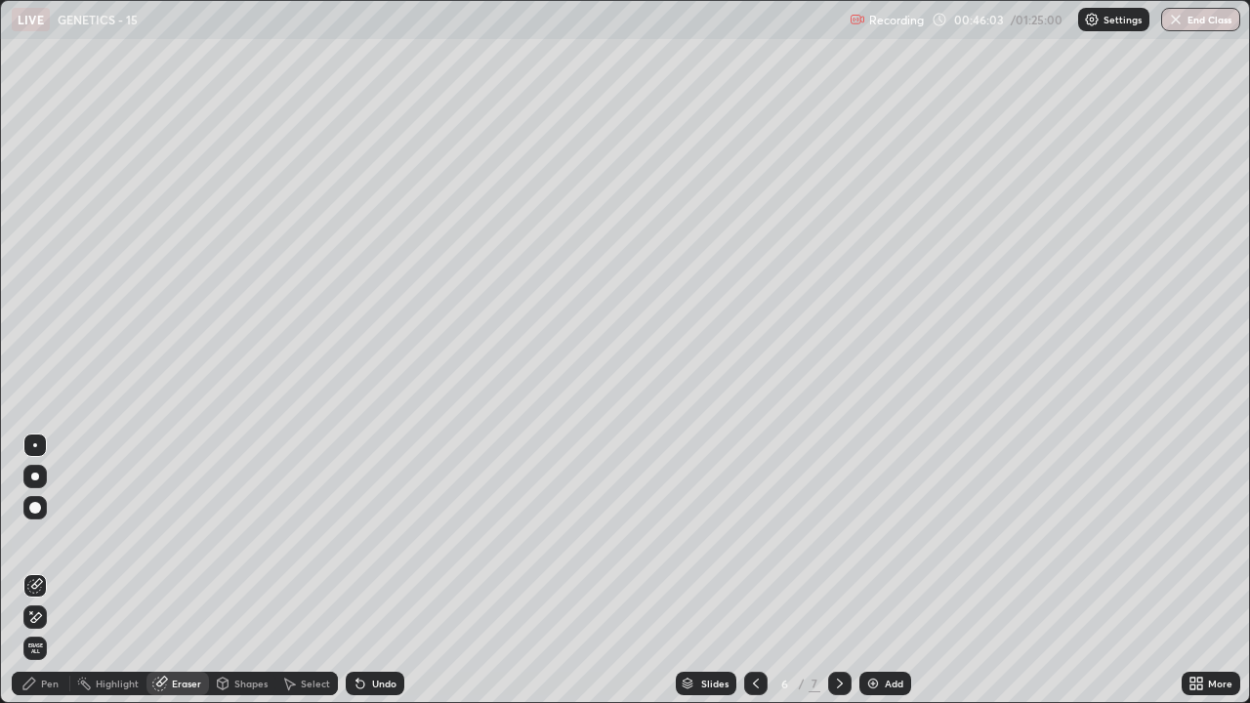
click at [43, 537] on div "Pen" at bounding box center [50, 684] width 18 height 10
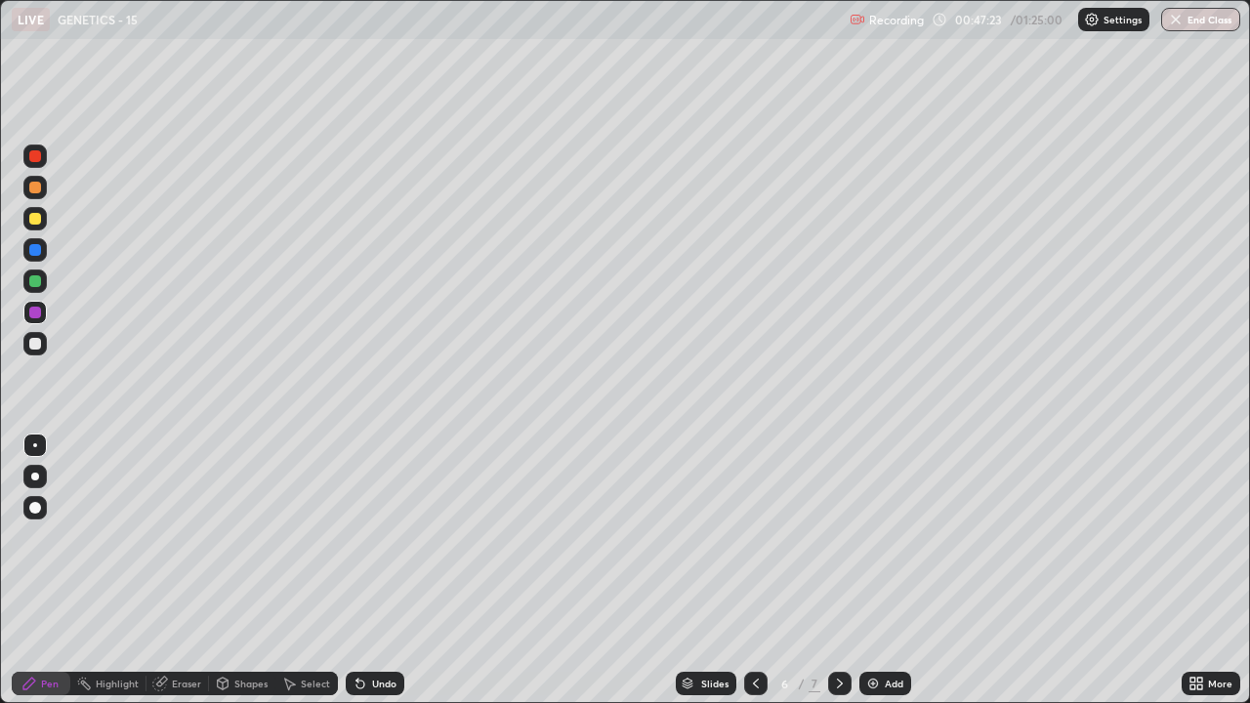
click at [844, 537] on icon at bounding box center [840, 684] width 16 height 16
click at [873, 537] on img at bounding box center [873, 684] width 16 height 16
click at [35, 220] on div at bounding box center [35, 219] width 12 height 12
click at [885, 537] on div "Add" at bounding box center [894, 684] width 19 height 10
click at [35, 344] on div at bounding box center [35, 344] width 12 height 12
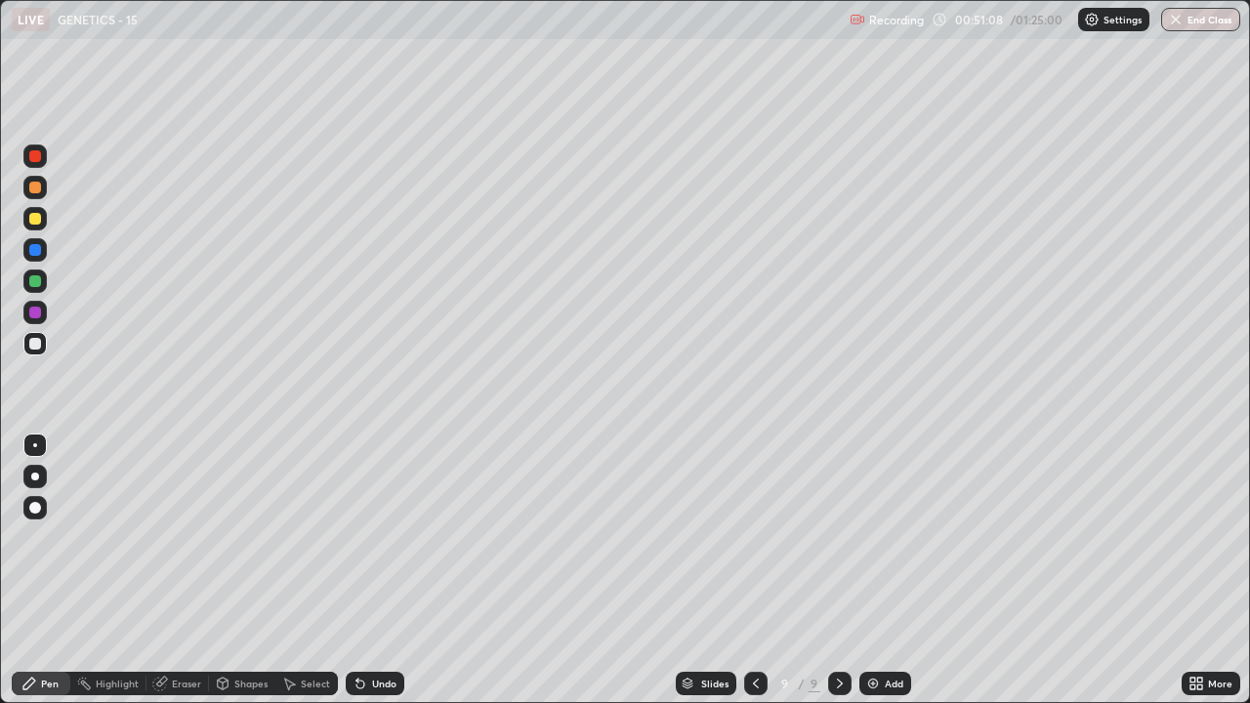
click at [25, 216] on div at bounding box center [34, 218] width 23 height 23
click at [34, 347] on div at bounding box center [35, 344] width 12 height 12
click at [36, 475] on div at bounding box center [35, 477] width 8 height 8
click at [34, 220] on div at bounding box center [35, 219] width 12 height 12
click at [35, 445] on div at bounding box center [35, 445] width 4 height 4
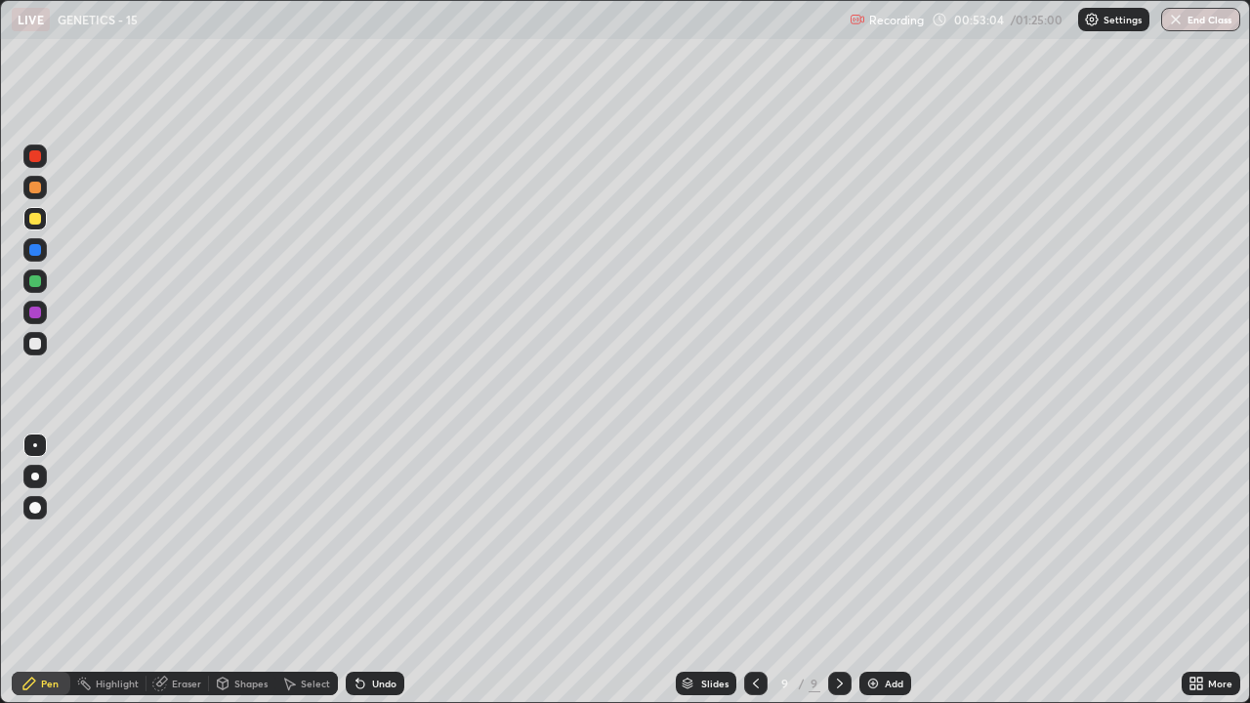
click at [169, 537] on div "Eraser" at bounding box center [178, 683] width 63 height 23
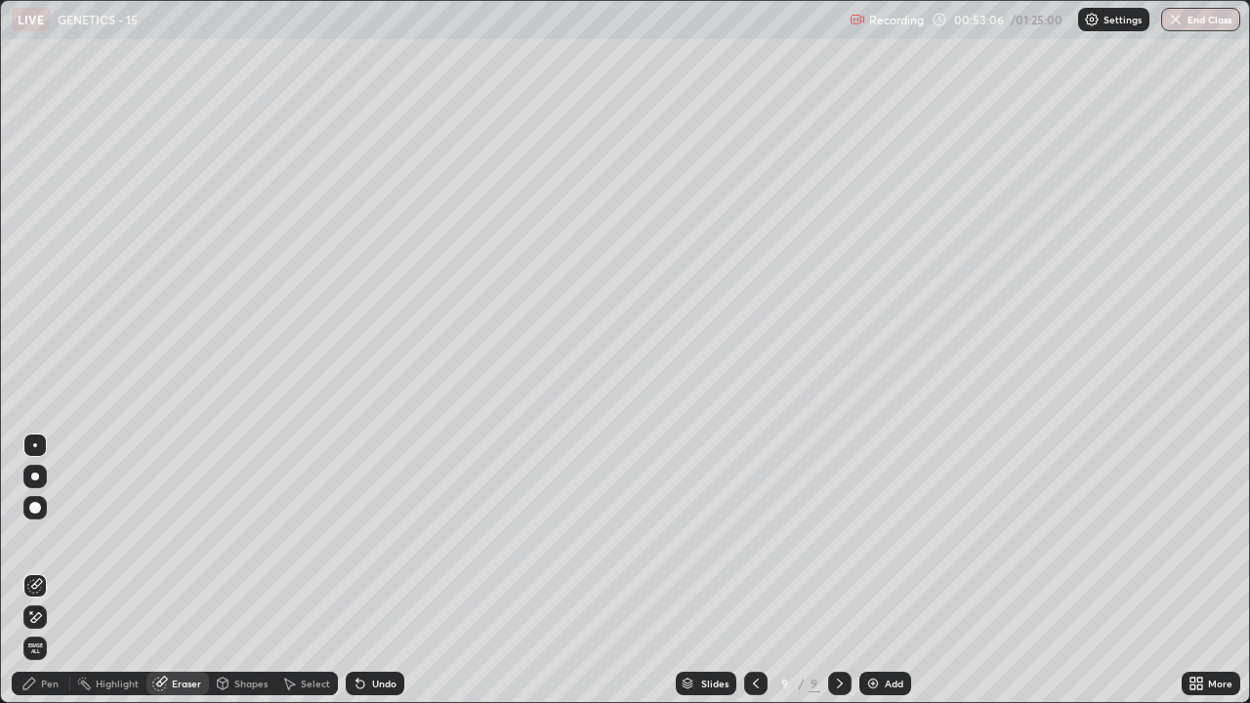
click at [40, 537] on div "Pen" at bounding box center [41, 683] width 59 height 23
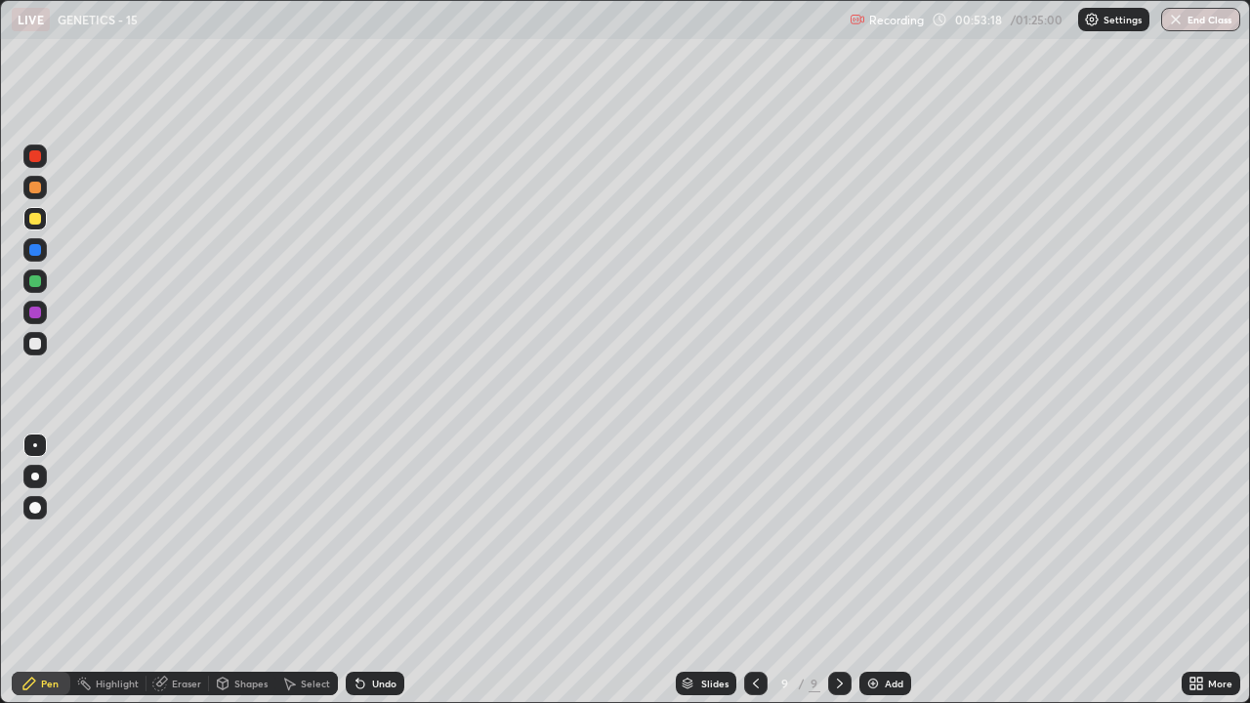
click at [27, 342] on div at bounding box center [34, 343] width 23 height 23
click at [35, 221] on div at bounding box center [35, 219] width 12 height 12
click at [32, 342] on div at bounding box center [35, 344] width 12 height 12
click at [372, 537] on div "Undo" at bounding box center [384, 684] width 24 height 10
click at [868, 537] on img at bounding box center [873, 684] width 16 height 16
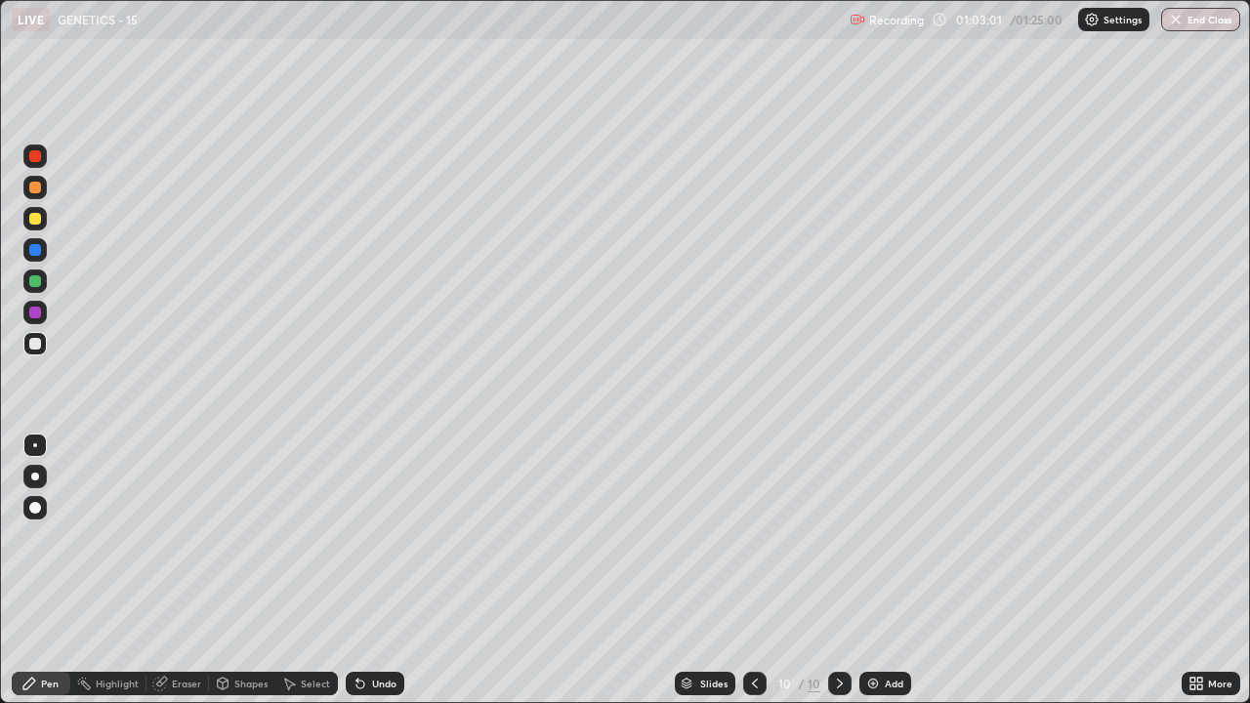
click at [36, 221] on div at bounding box center [35, 219] width 12 height 12
click at [34, 347] on div at bounding box center [35, 344] width 12 height 12
click at [183, 537] on div "Eraser" at bounding box center [186, 684] width 29 height 10
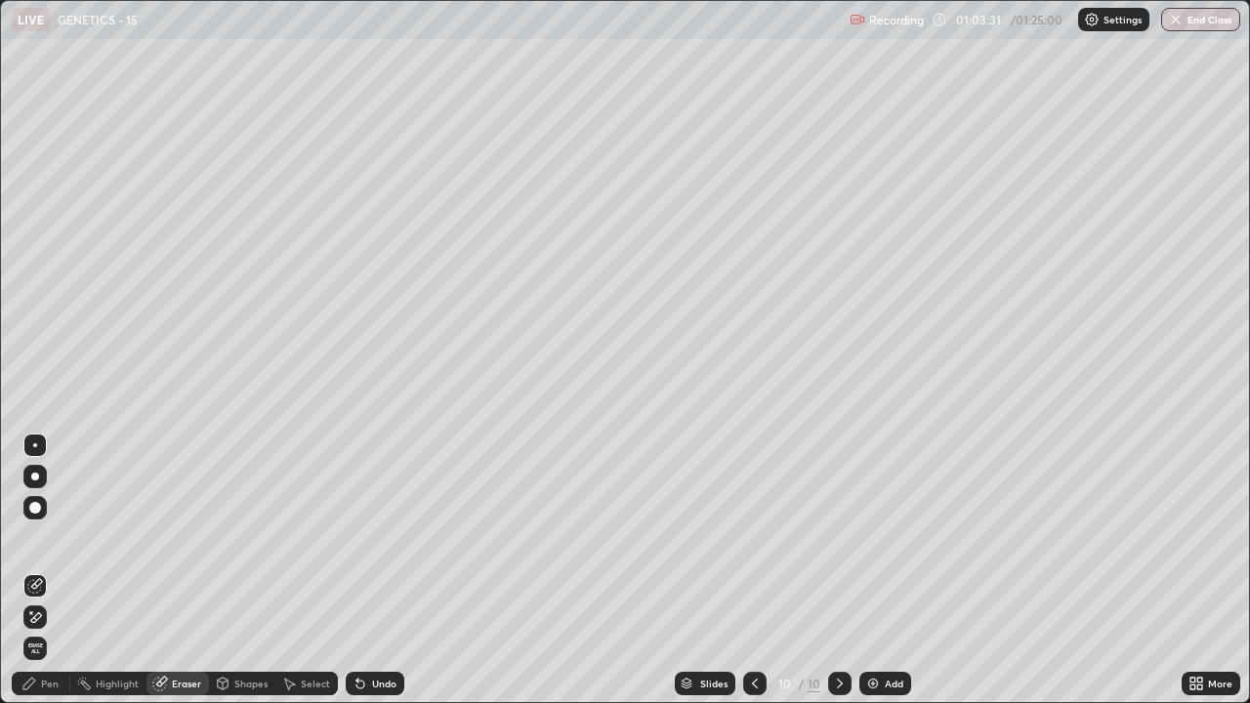
click at [45, 537] on div "Pen" at bounding box center [50, 684] width 18 height 10
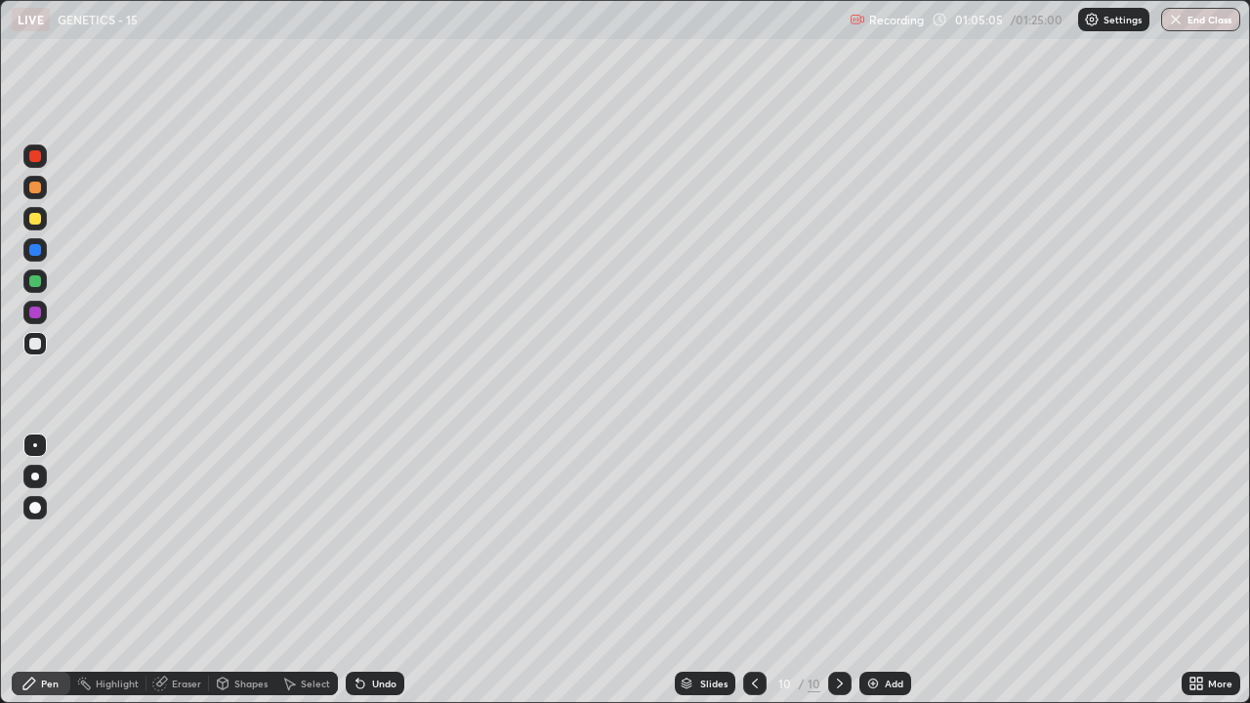
click at [29, 158] on div at bounding box center [35, 156] width 12 height 12
click at [27, 346] on div at bounding box center [34, 343] width 23 height 23
click at [39, 156] on div at bounding box center [35, 156] width 12 height 12
click at [35, 216] on div at bounding box center [35, 219] width 12 height 12
click at [889, 537] on div "Add" at bounding box center [894, 684] width 19 height 10
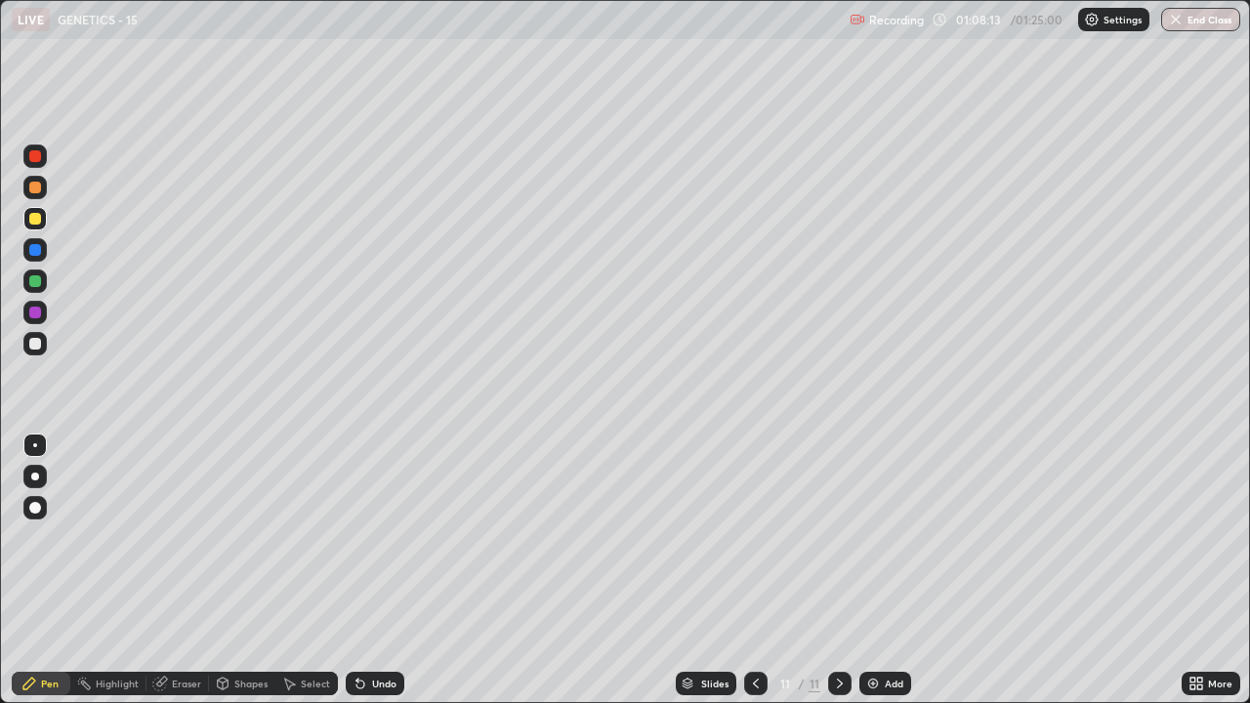
click at [252, 537] on div "Shapes" at bounding box center [250, 684] width 33 height 10
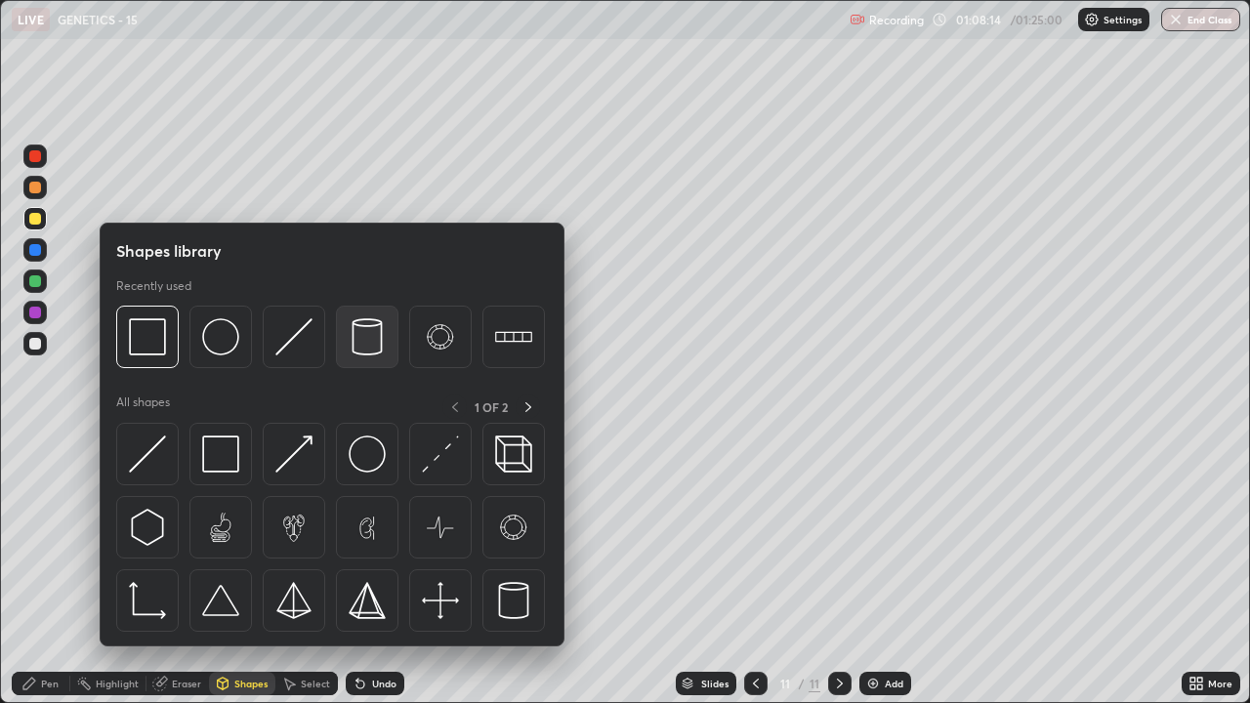
click at [368, 357] on div at bounding box center [367, 337] width 63 height 63
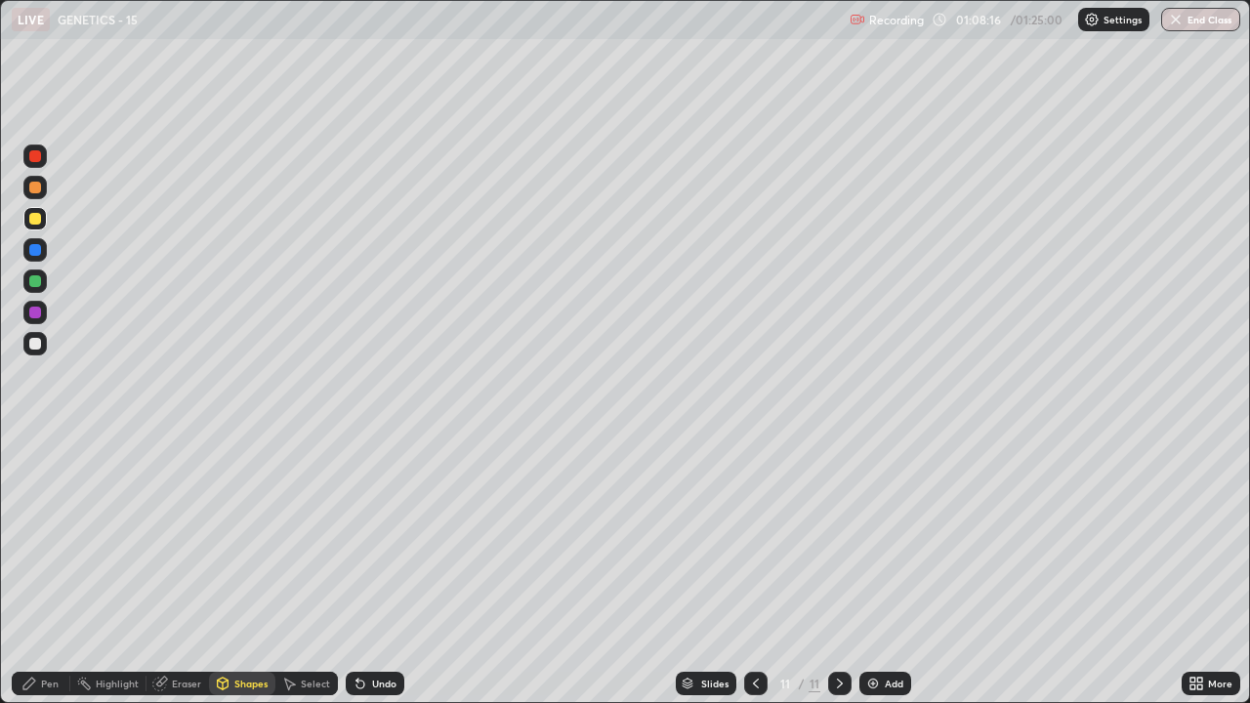
click at [30, 342] on div at bounding box center [35, 344] width 12 height 12
click at [48, 537] on div "Pen" at bounding box center [50, 684] width 18 height 10
click at [35, 221] on div at bounding box center [35, 219] width 12 height 12
click at [372, 537] on div "Undo" at bounding box center [384, 684] width 24 height 10
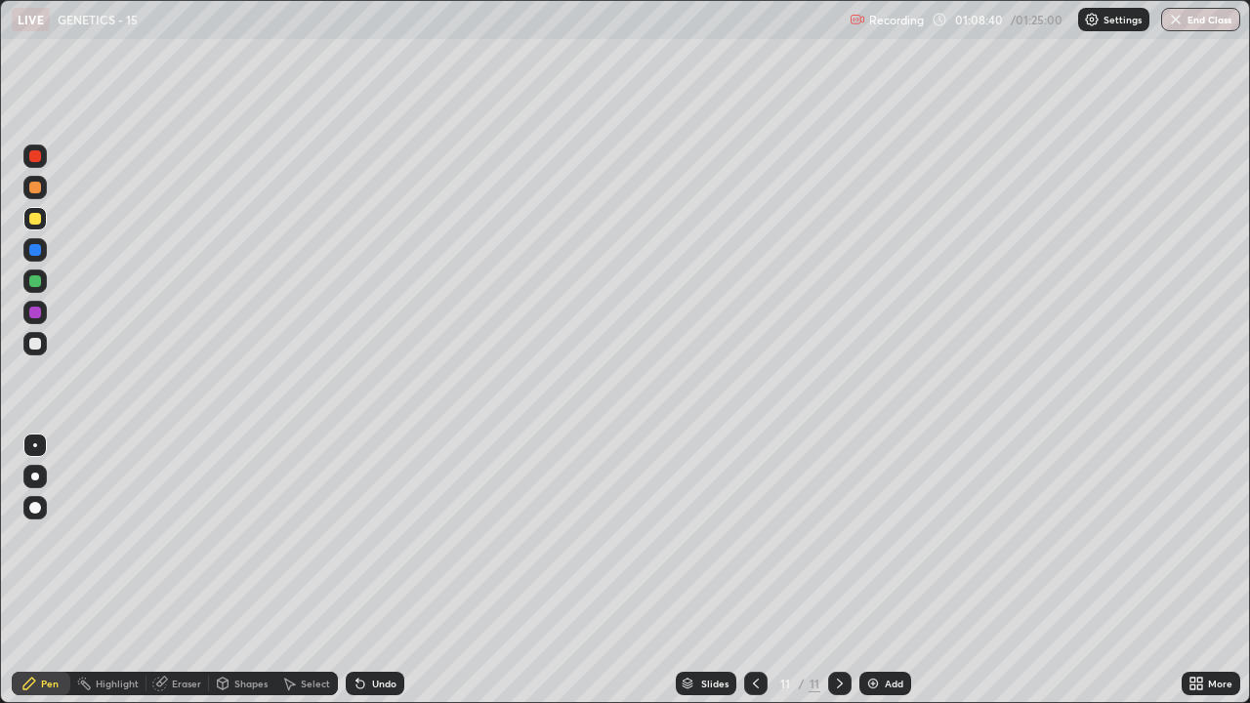
click at [34, 159] on div at bounding box center [35, 156] width 12 height 12
click at [30, 216] on div at bounding box center [35, 219] width 12 height 12
click at [37, 164] on div at bounding box center [34, 156] width 23 height 23
click at [27, 280] on div at bounding box center [34, 281] width 23 height 23
click at [315, 537] on div "Select" at bounding box center [315, 684] width 29 height 10
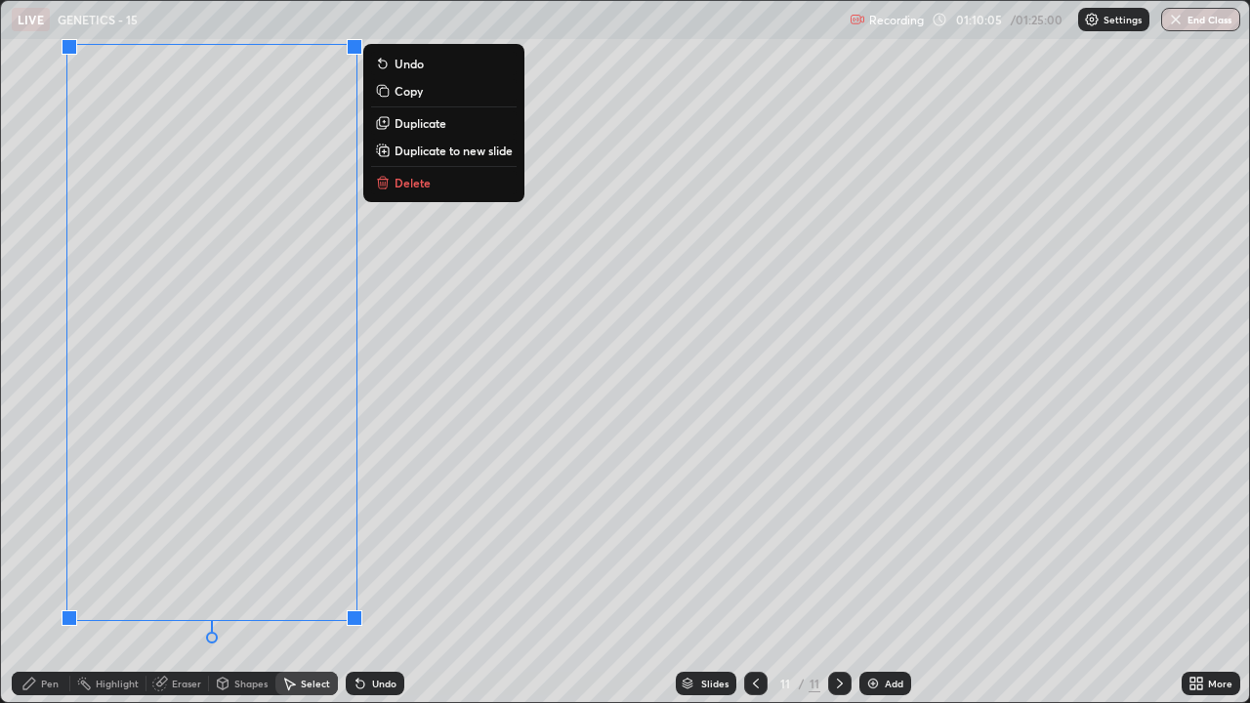
click at [413, 127] on p "Duplicate" at bounding box center [421, 123] width 52 height 16
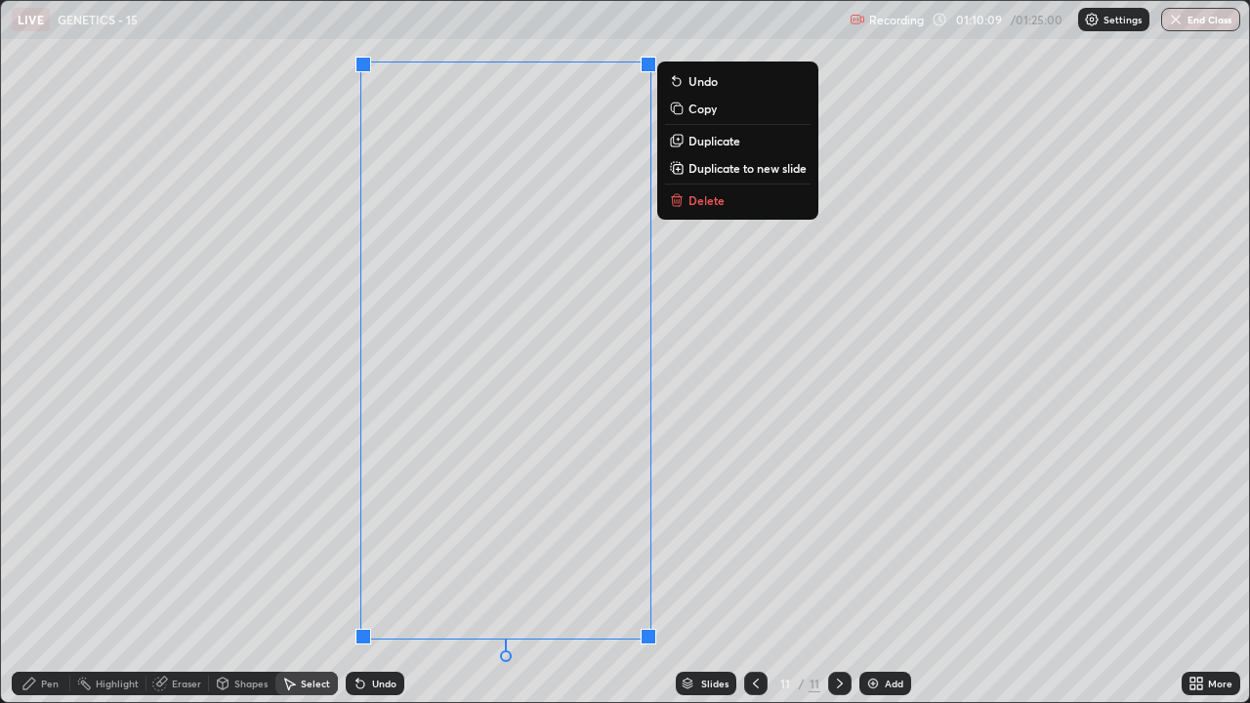
click at [710, 139] on p "Duplicate" at bounding box center [715, 141] width 52 height 16
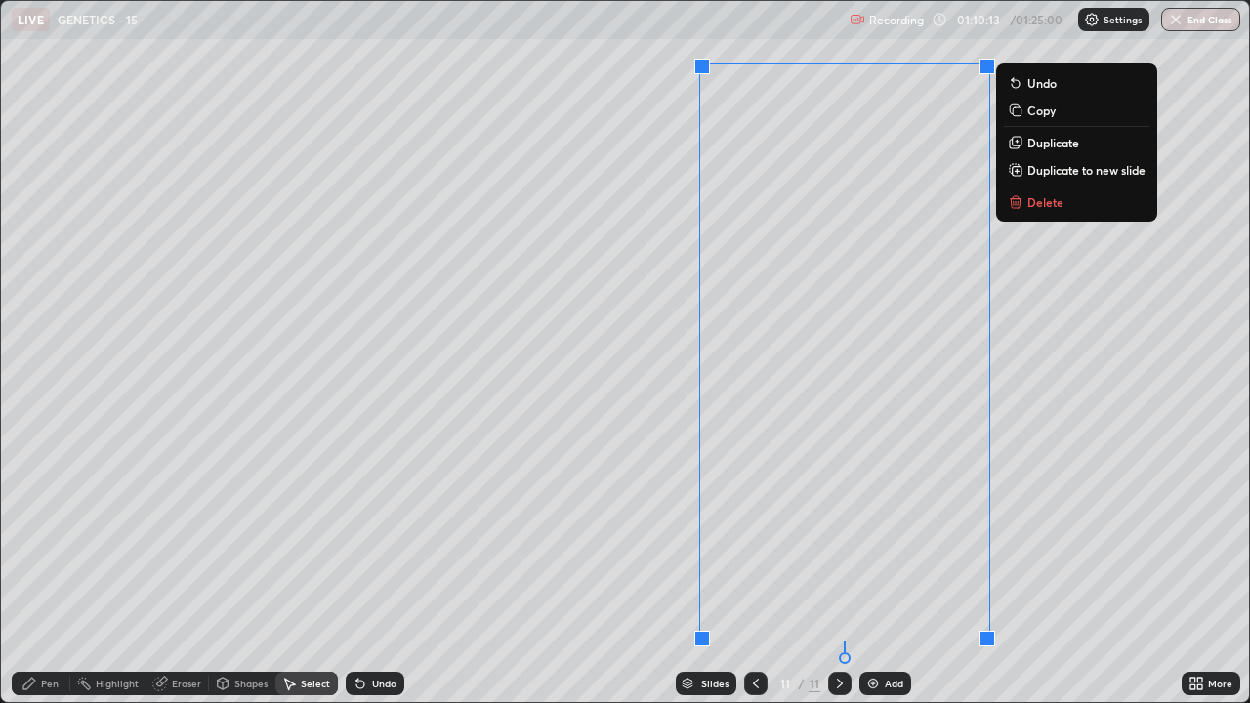
click at [652, 530] on div "0 ° Undo Copy Duplicate Duplicate to new slide Delete" at bounding box center [625, 351] width 1248 height 701
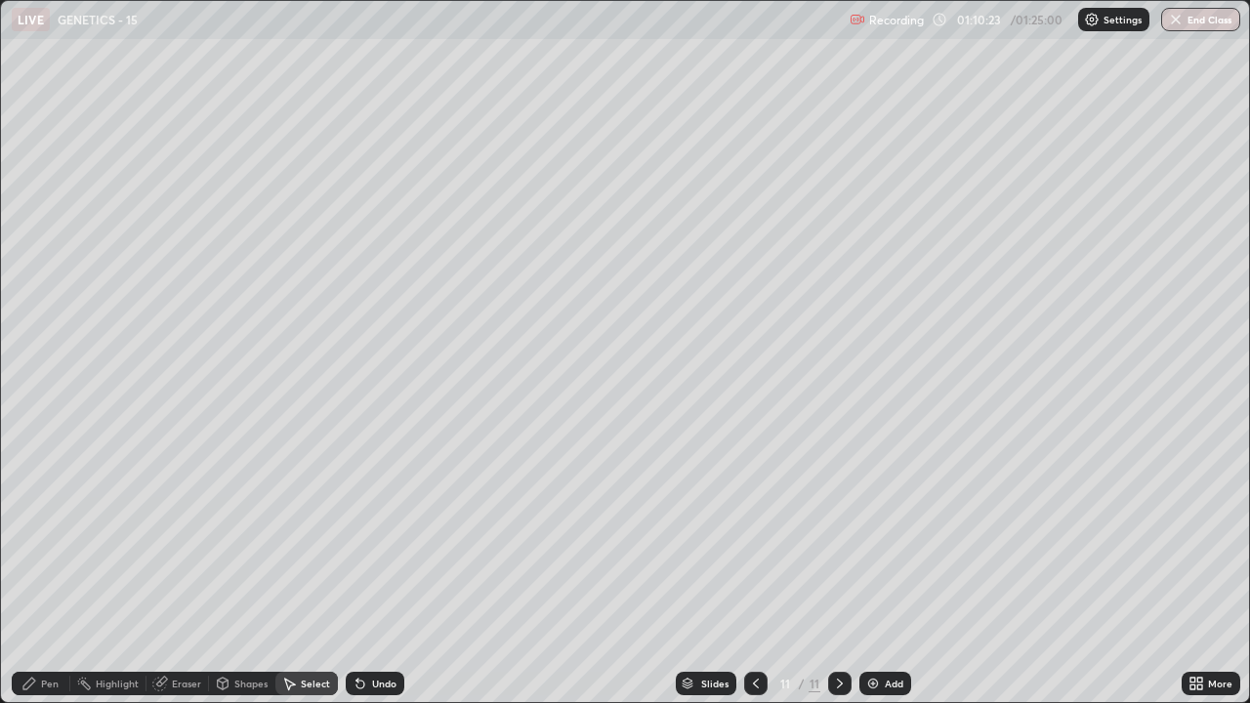
click at [32, 537] on icon at bounding box center [29, 684] width 16 height 16
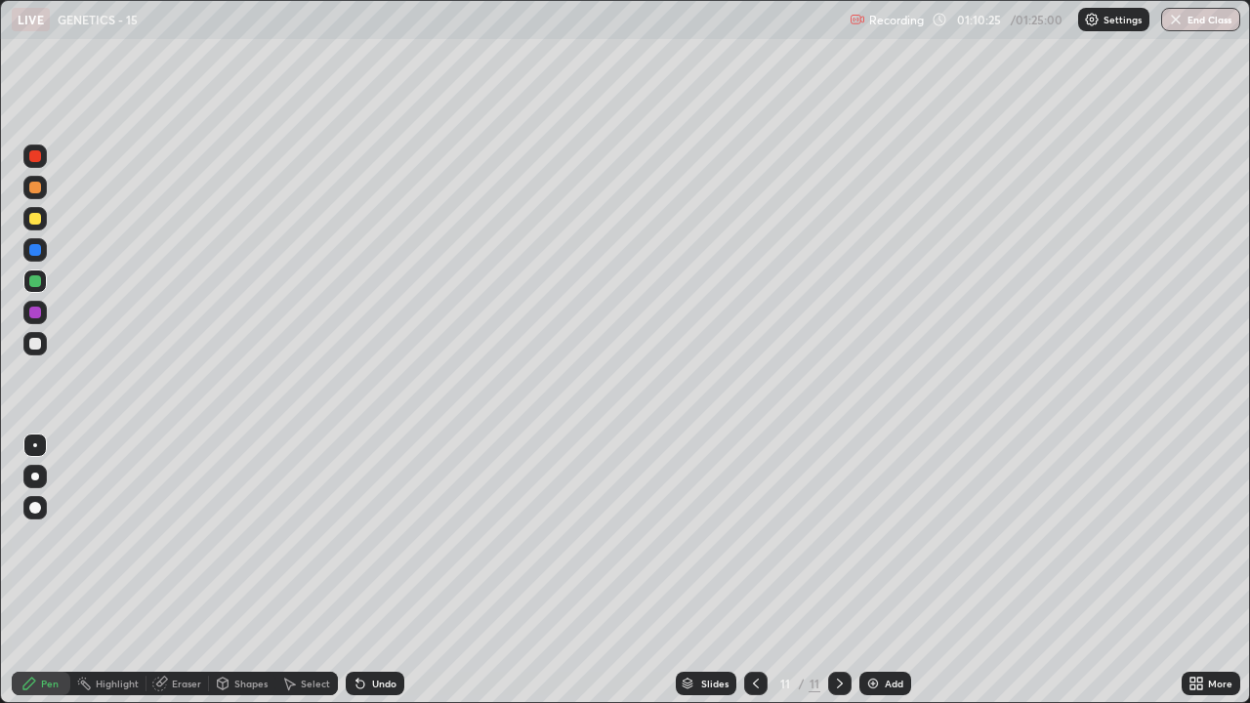
click at [31, 253] on div at bounding box center [35, 250] width 12 height 12
click at [32, 345] on div at bounding box center [35, 344] width 12 height 12
click at [178, 537] on div "Eraser" at bounding box center [178, 683] width 63 height 23
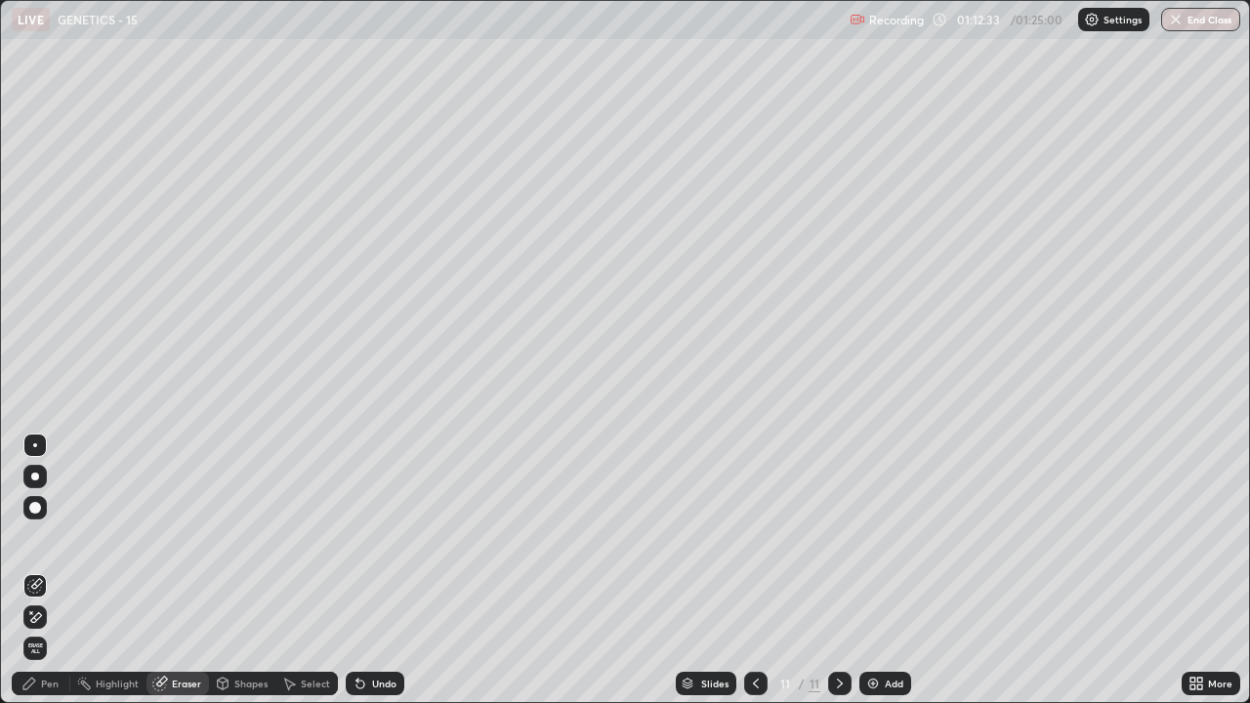
click at [35, 537] on icon at bounding box center [29, 684] width 16 height 16
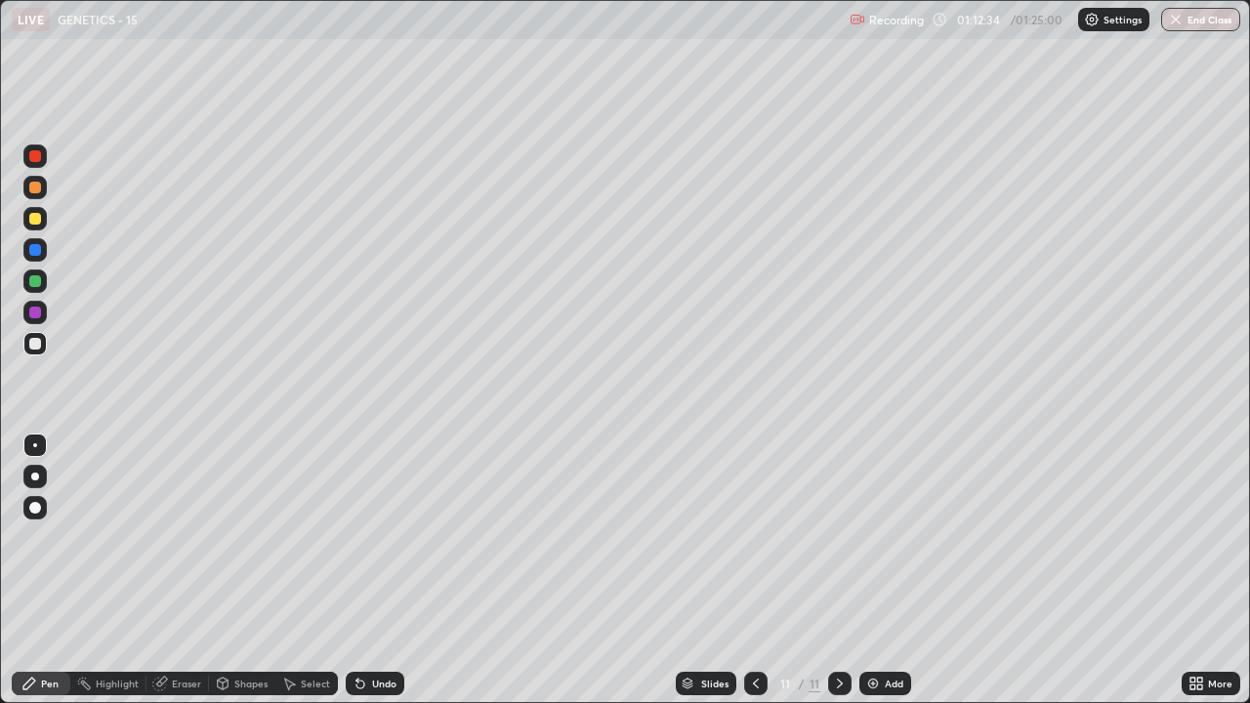
click at [34, 279] on div at bounding box center [35, 281] width 12 height 12
click at [38, 342] on div at bounding box center [35, 344] width 12 height 12
click at [168, 537] on div "Eraser" at bounding box center [178, 683] width 63 height 23
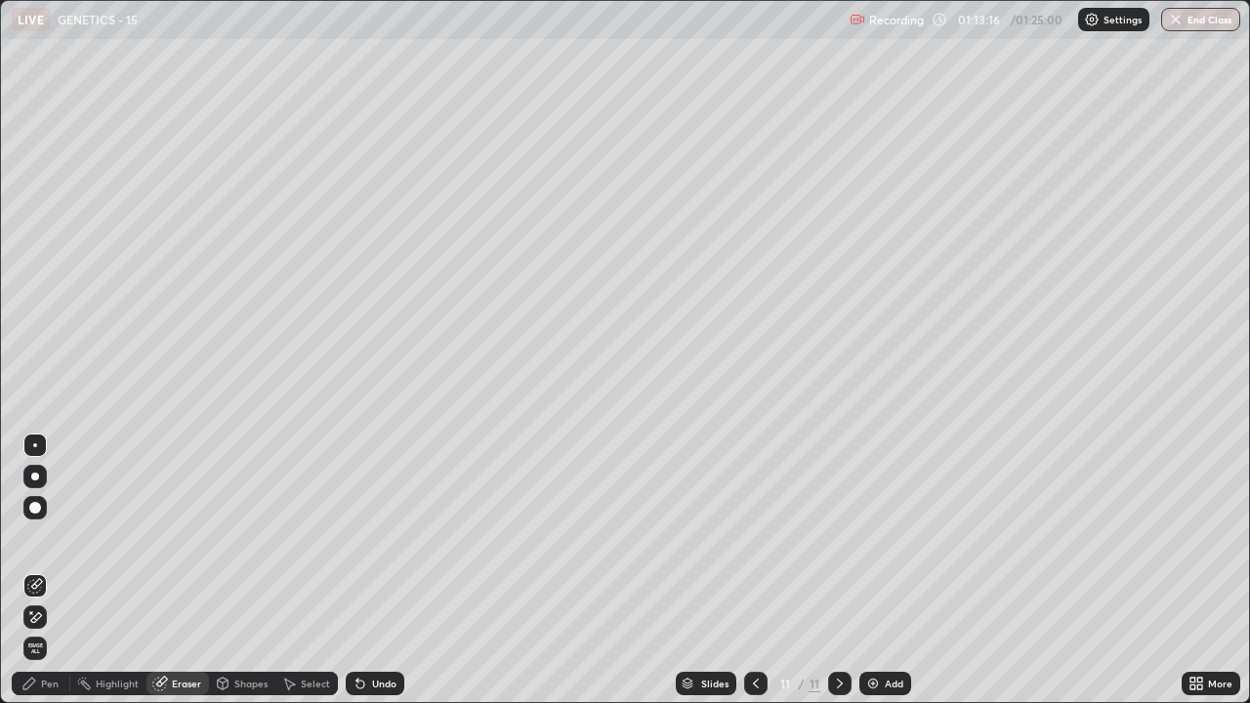
click at [48, 537] on div "Pen" at bounding box center [50, 684] width 18 height 10
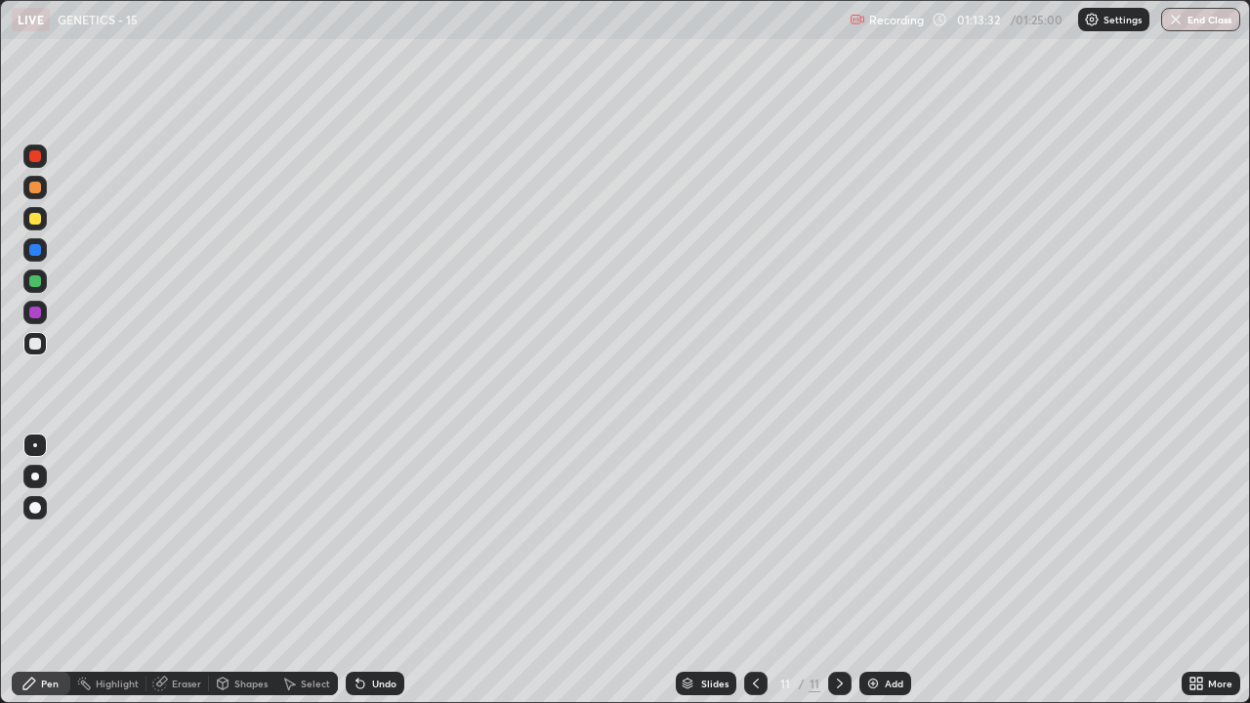
click at [32, 153] on div at bounding box center [35, 156] width 12 height 12
click at [37, 344] on div at bounding box center [35, 344] width 12 height 12
click at [1211, 27] on button "End Class" at bounding box center [1201, 19] width 77 height 23
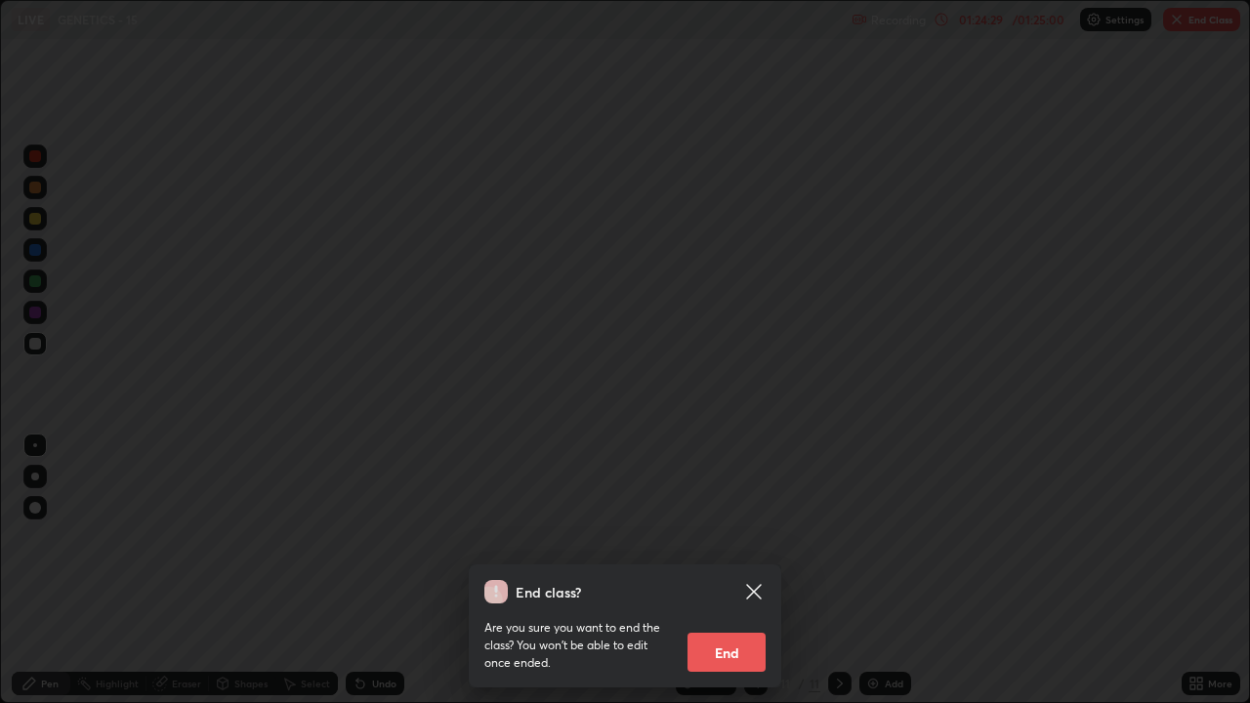
click at [737, 659] on button "End" at bounding box center [727, 652] width 78 height 39
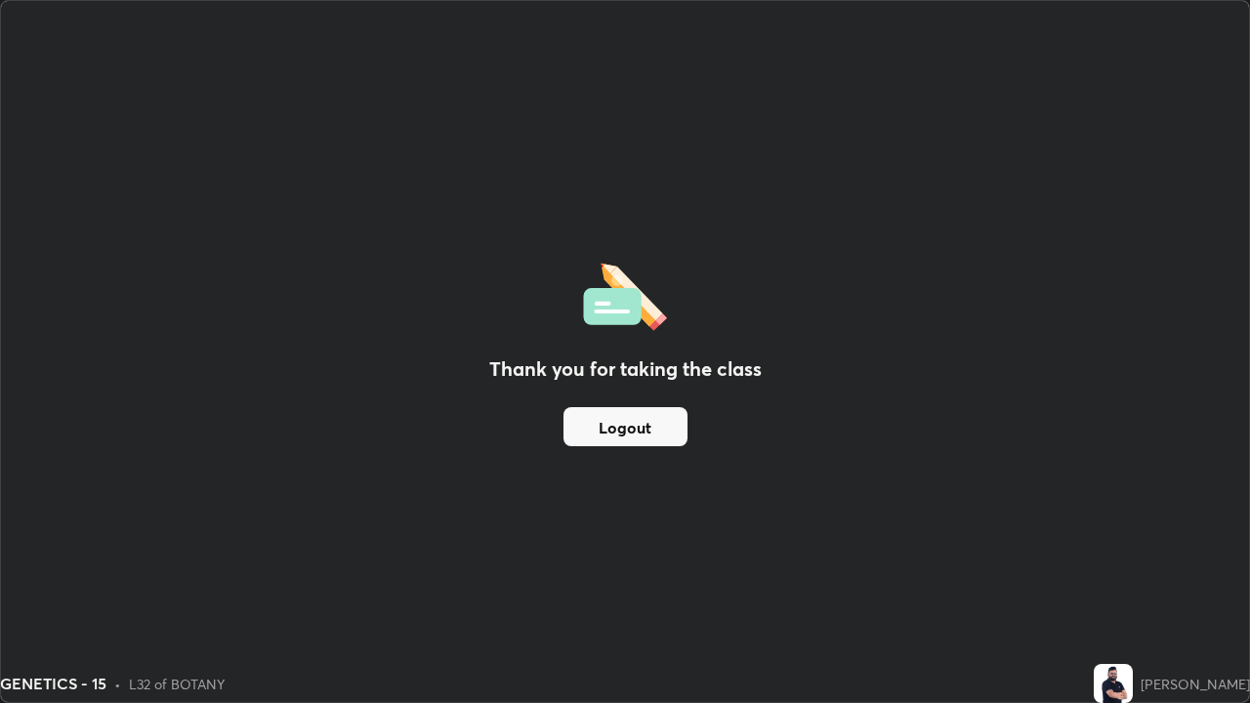
click at [699, 560] on div "Thank you for taking the class Logout" at bounding box center [625, 351] width 1248 height 701
click at [669, 428] on button "Logout" at bounding box center [626, 426] width 124 height 39
click at [658, 431] on button "Logout" at bounding box center [626, 426] width 124 height 39
click at [664, 429] on button "Logout" at bounding box center [626, 426] width 124 height 39
click at [669, 430] on button "Logout" at bounding box center [626, 426] width 124 height 39
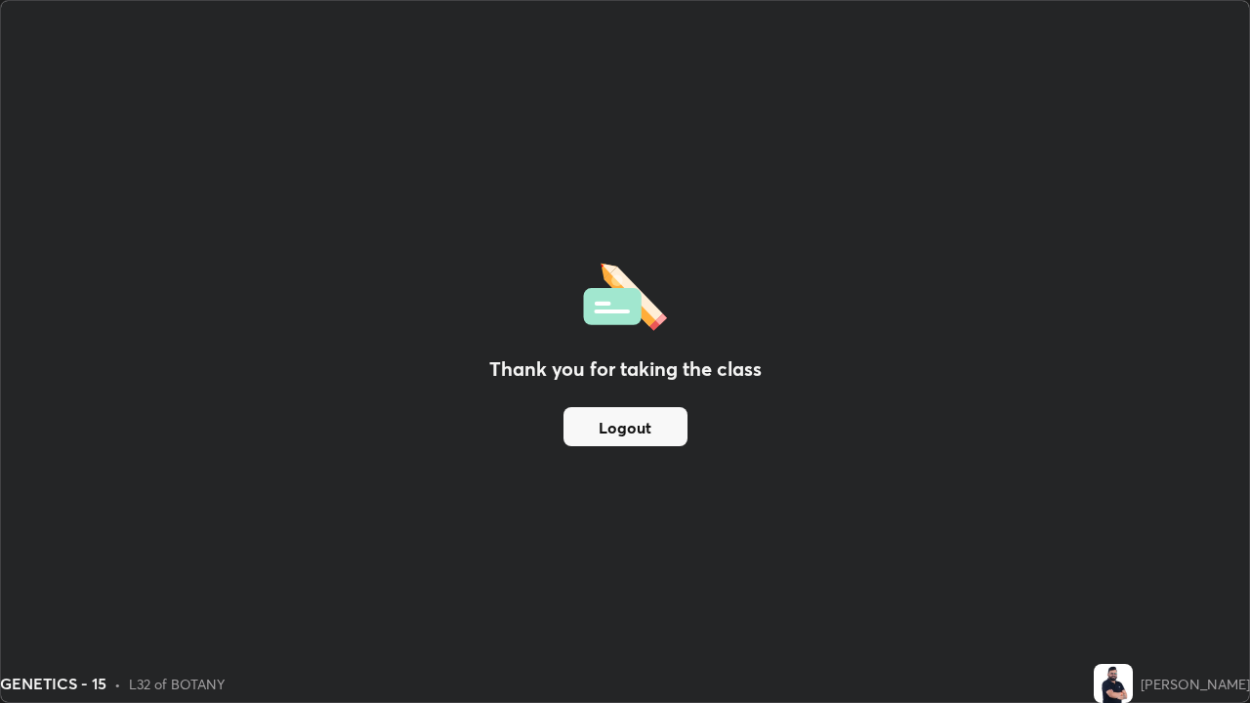
click at [675, 428] on button "Logout" at bounding box center [626, 426] width 124 height 39
